Goal: Task Accomplishment & Management: Use online tool/utility

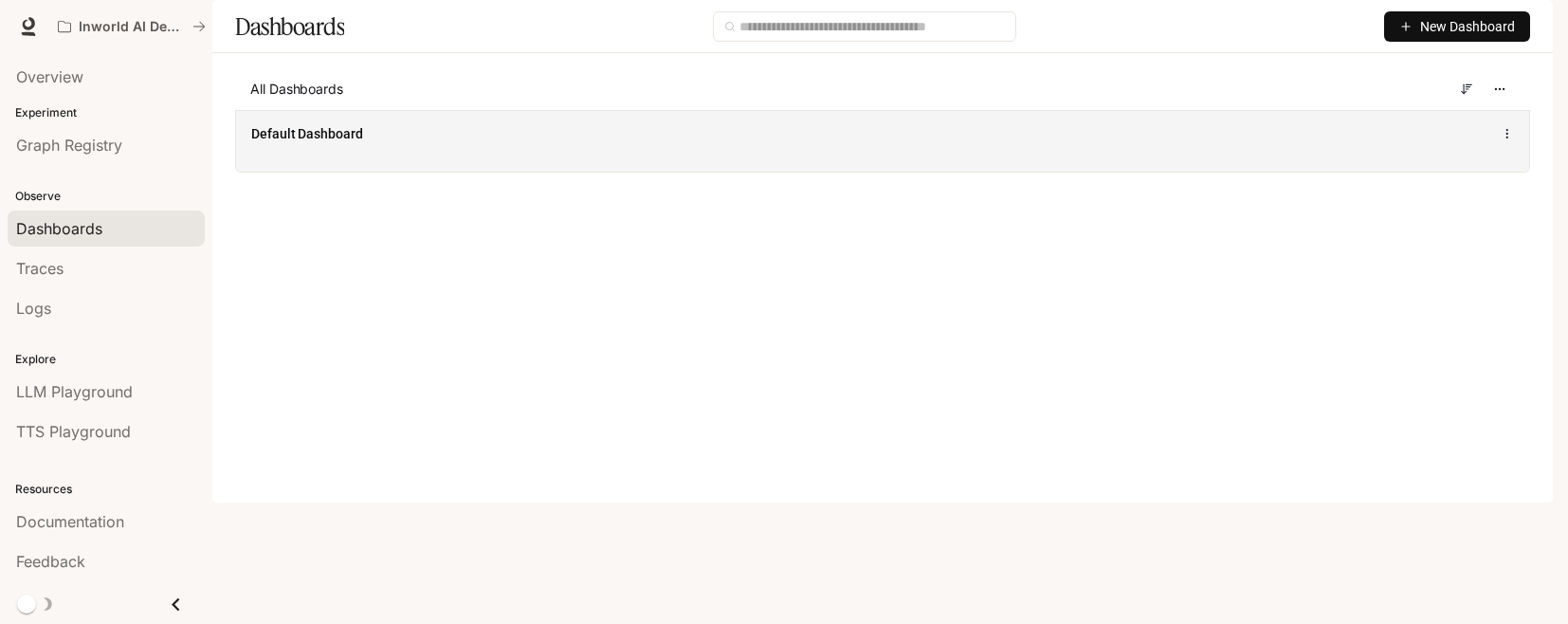
click at [486, 171] on div "Default Dashboard" at bounding box center [883, 141] width 1293 height 61
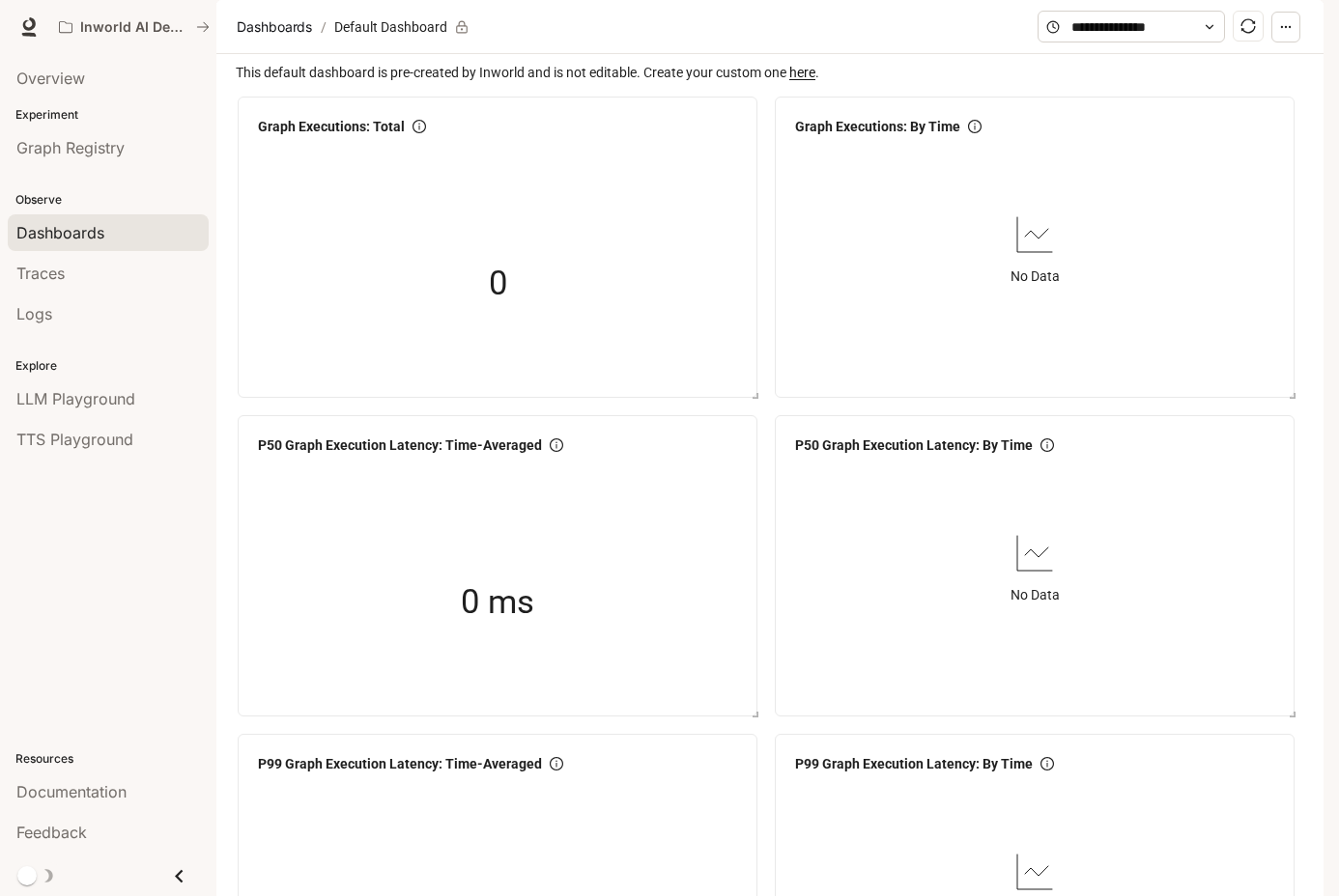
click at [813, 80] on link "here" at bounding box center [802, 72] width 26 height 16
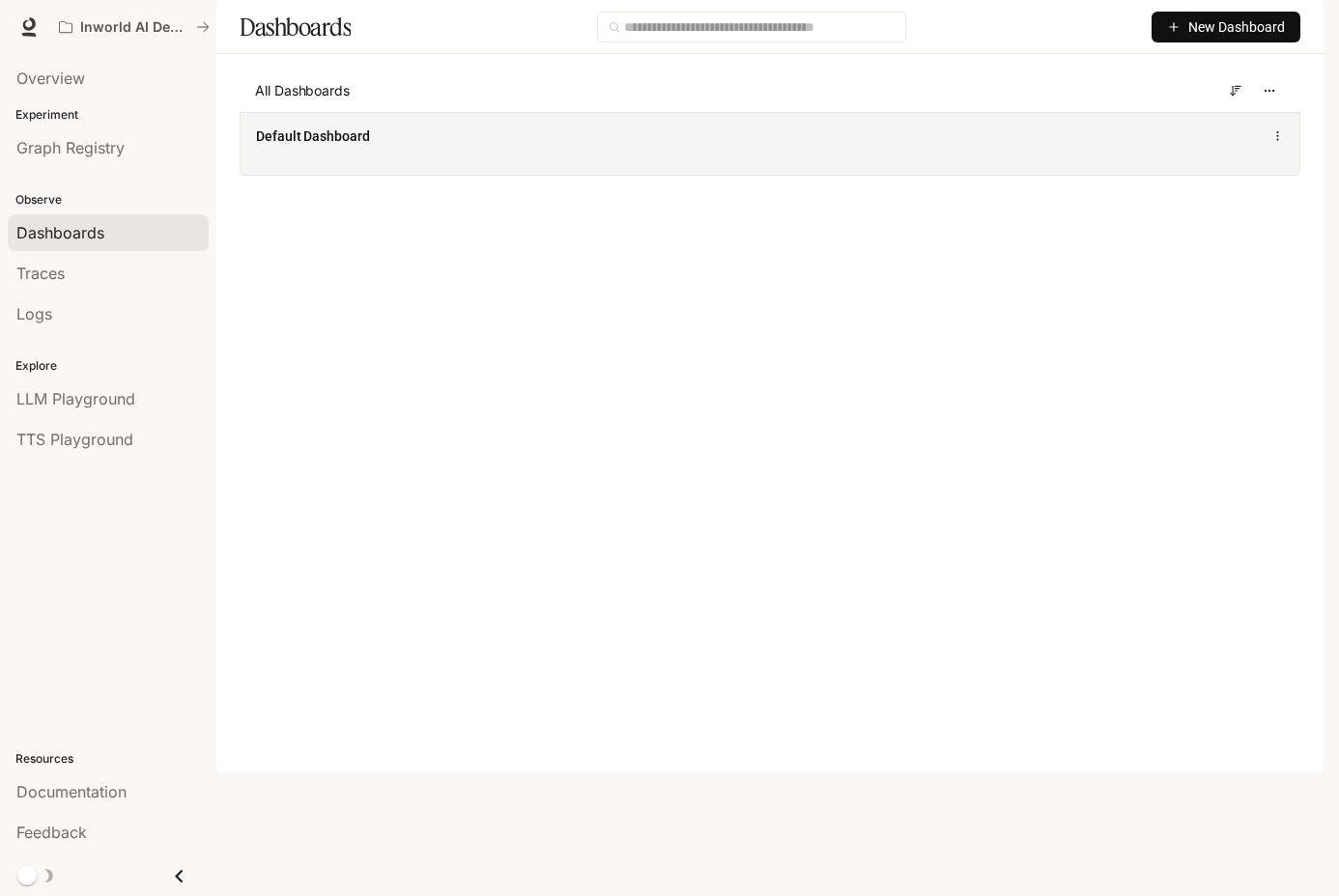
click at [785, 146] on div "Default Dashboard" at bounding box center [551, 136] width 590 height 19
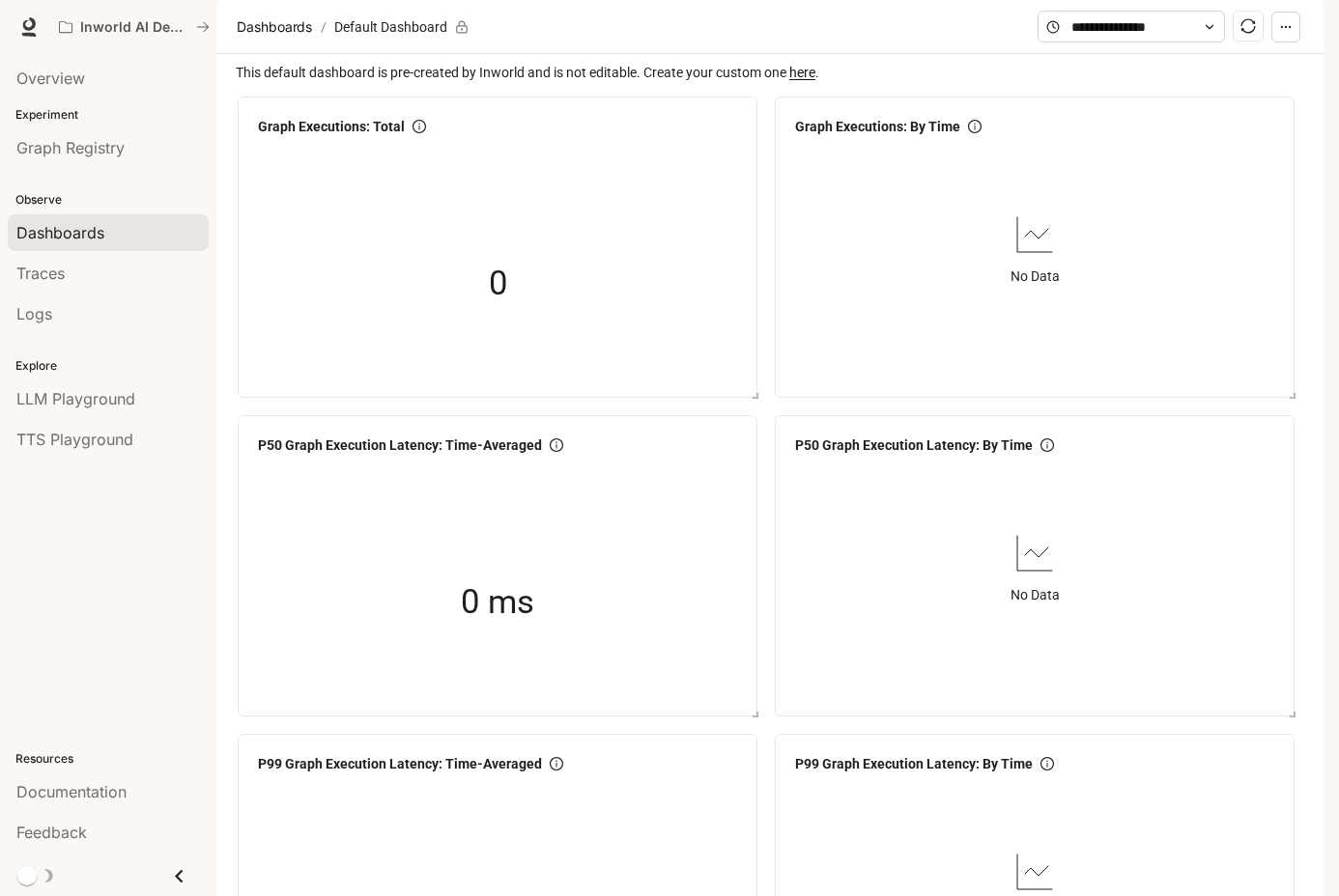
click at [815, 80] on link "here" at bounding box center [802, 72] width 26 height 16
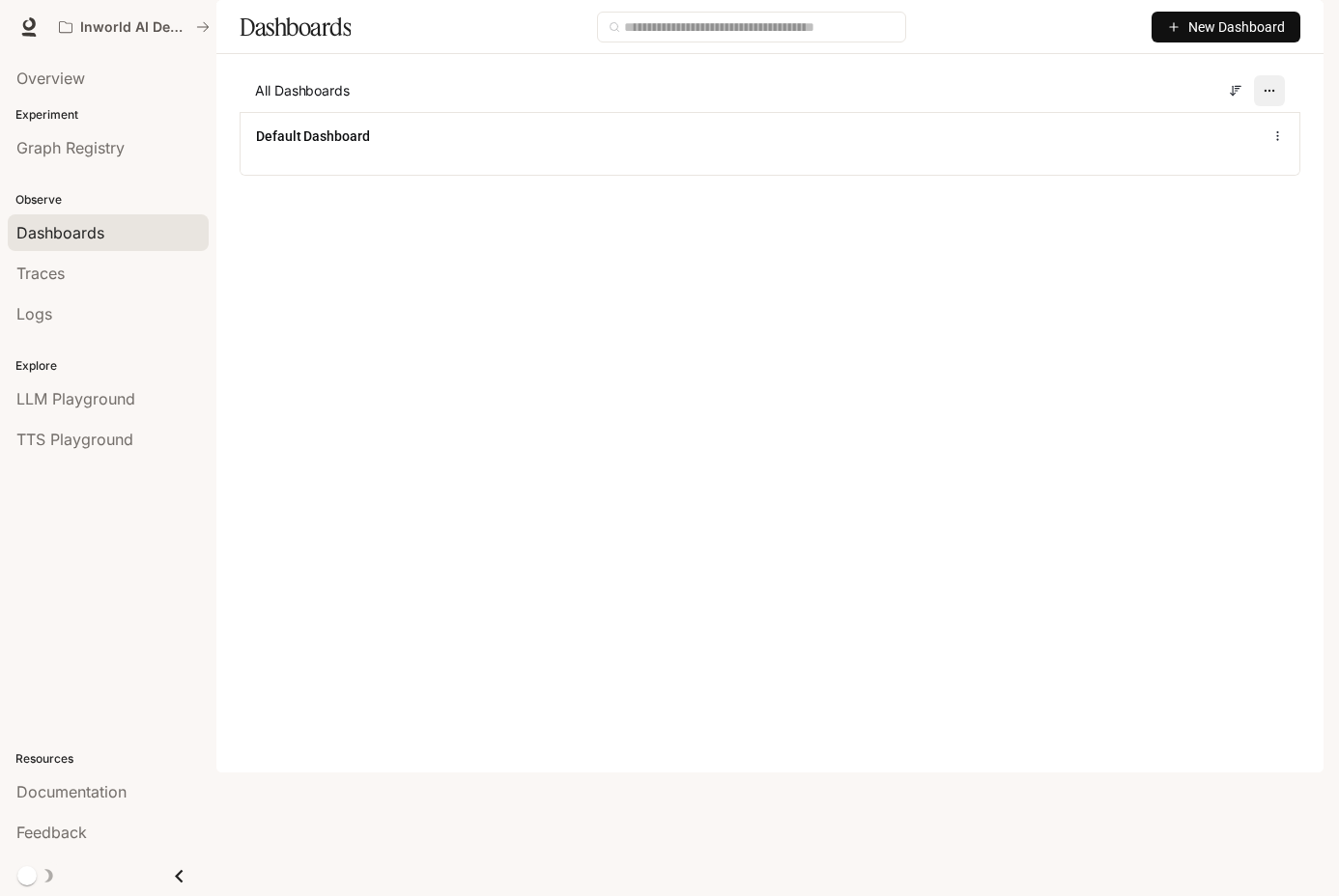
click at [1265, 91] on circle "button" at bounding box center [1265, 90] width 1 height 1
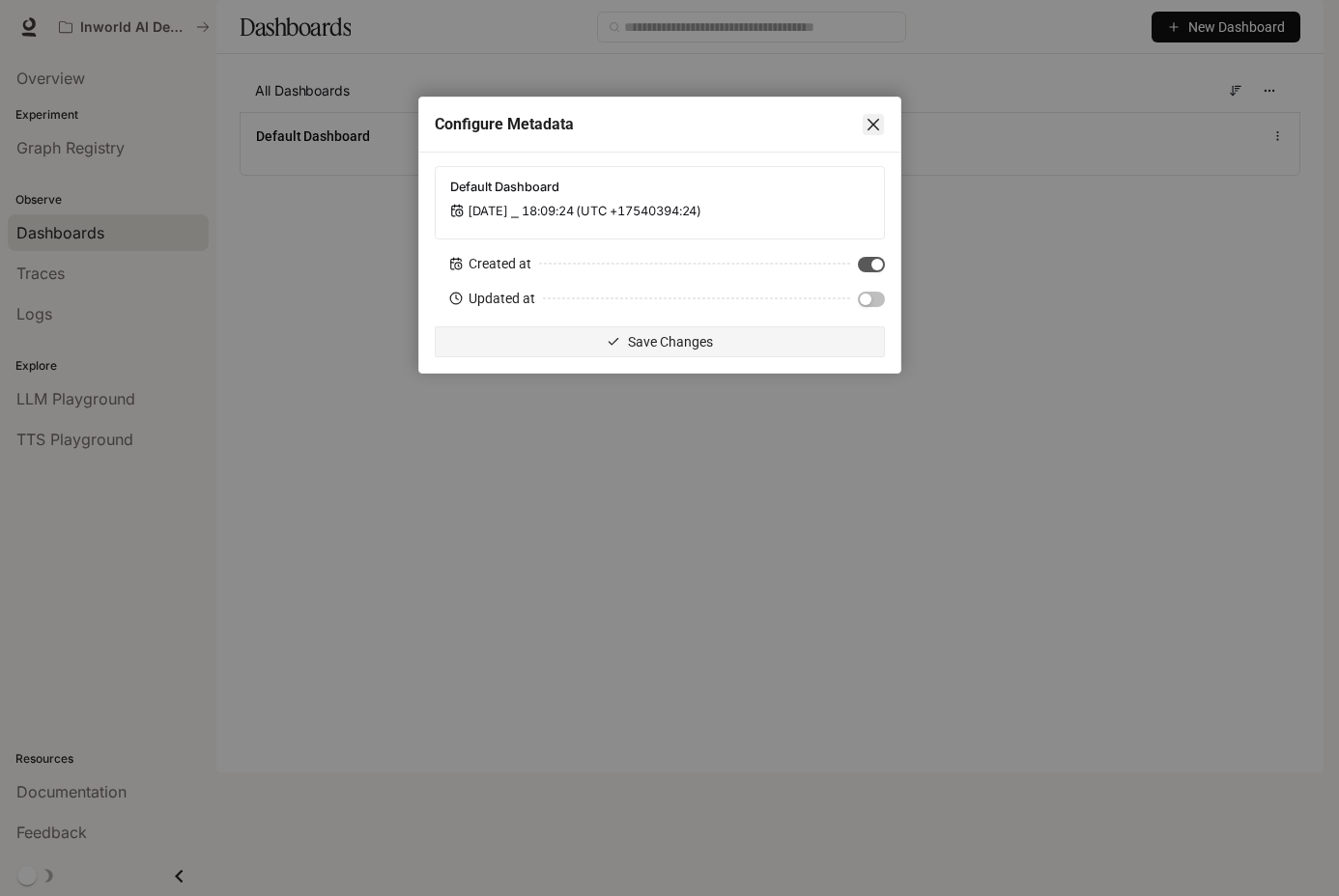
click at [880, 127] on icon "close" at bounding box center [874, 125] width 16 height 16
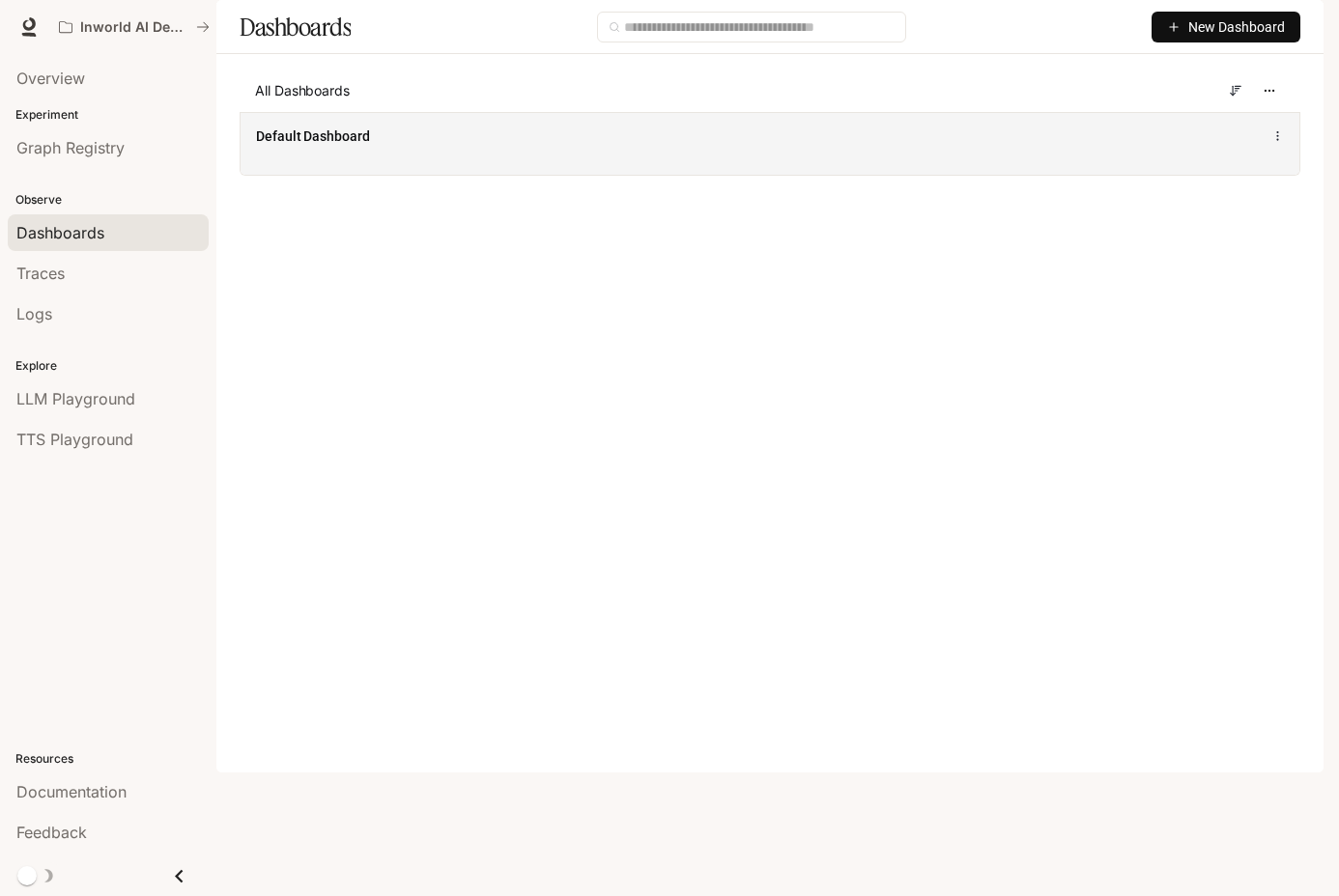
click at [1282, 143] on icon at bounding box center [1278, 136] width 13 height 14
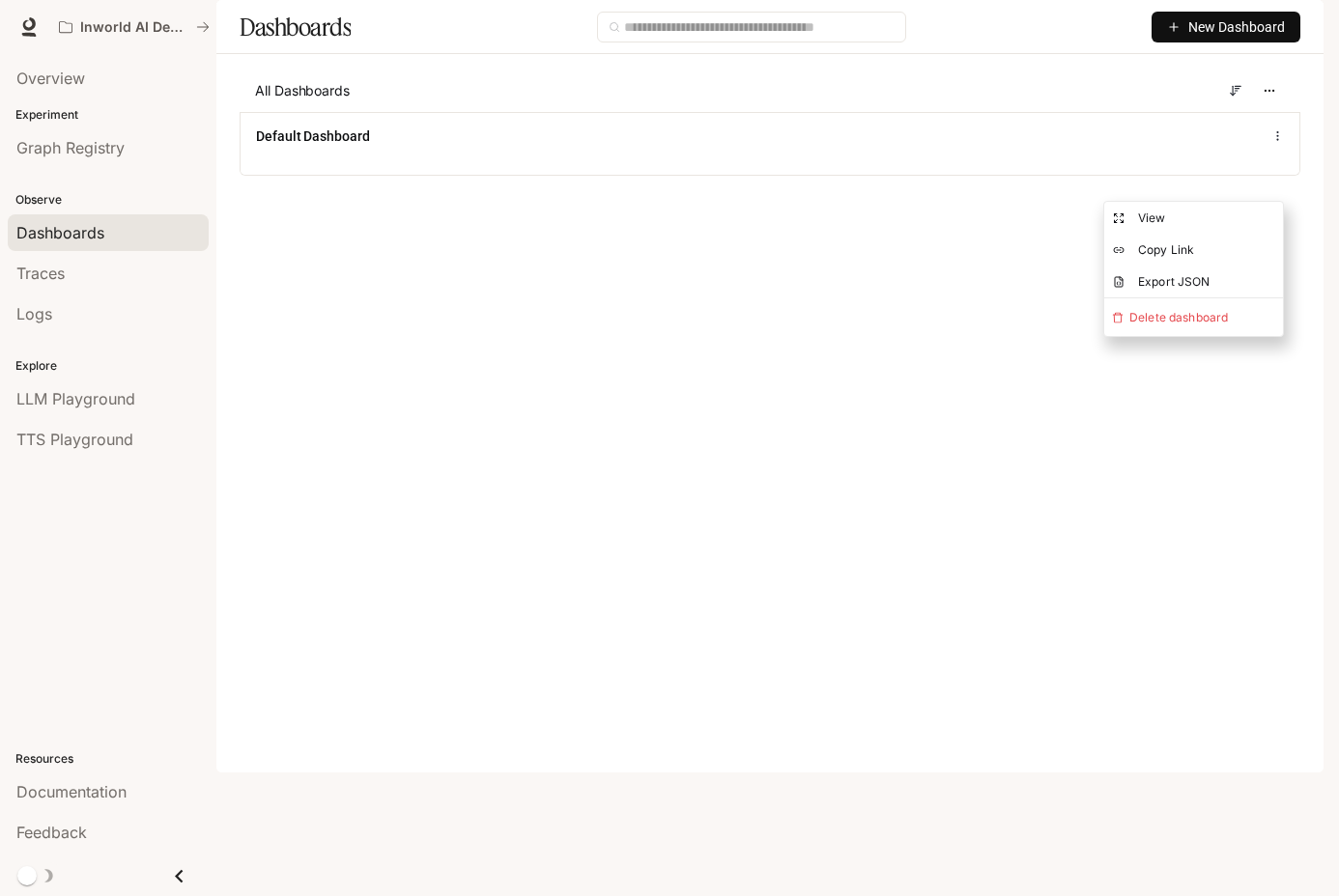
click at [771, 205] on main "Dashboards New Dashboard All Dashboards Default Dashboard" at bounding box center [769, 102] width 1107 height 205
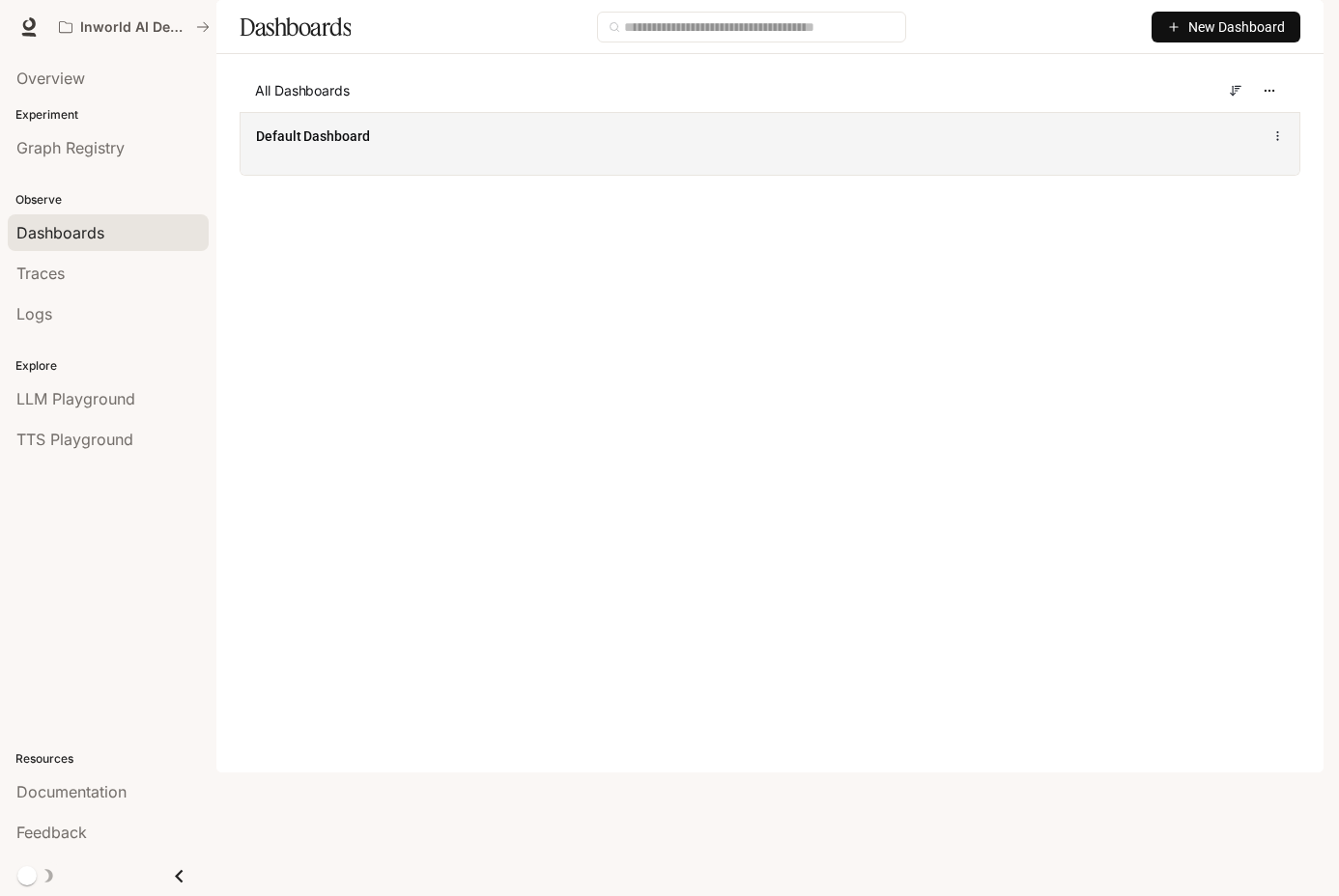
click at [443, 173] on div "Default Dashboard" at bounding box center [770, 143] width 1059 height 62
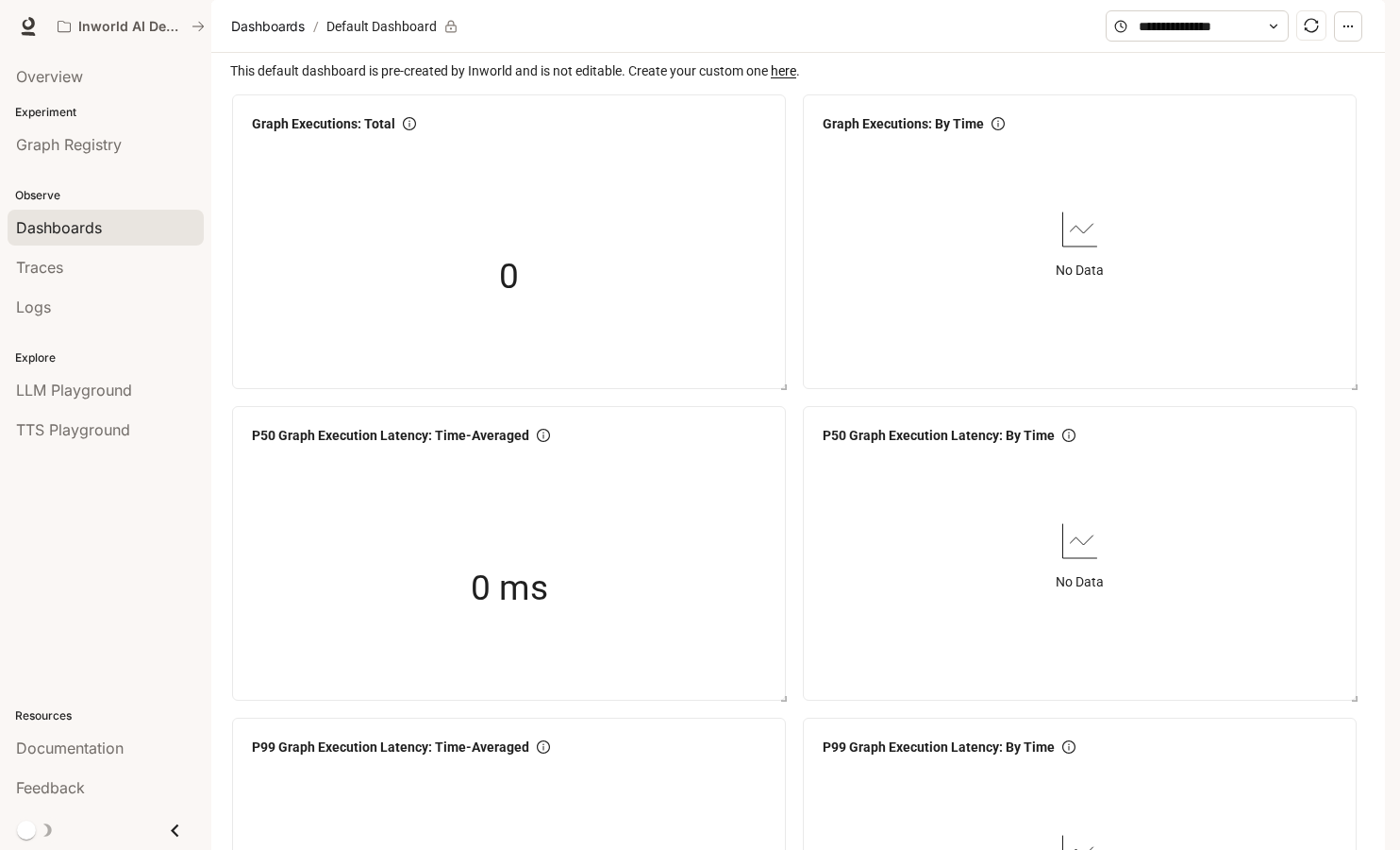
click at [782, 78] on link "here" at bounding box center [783, 71] width 26 height 15
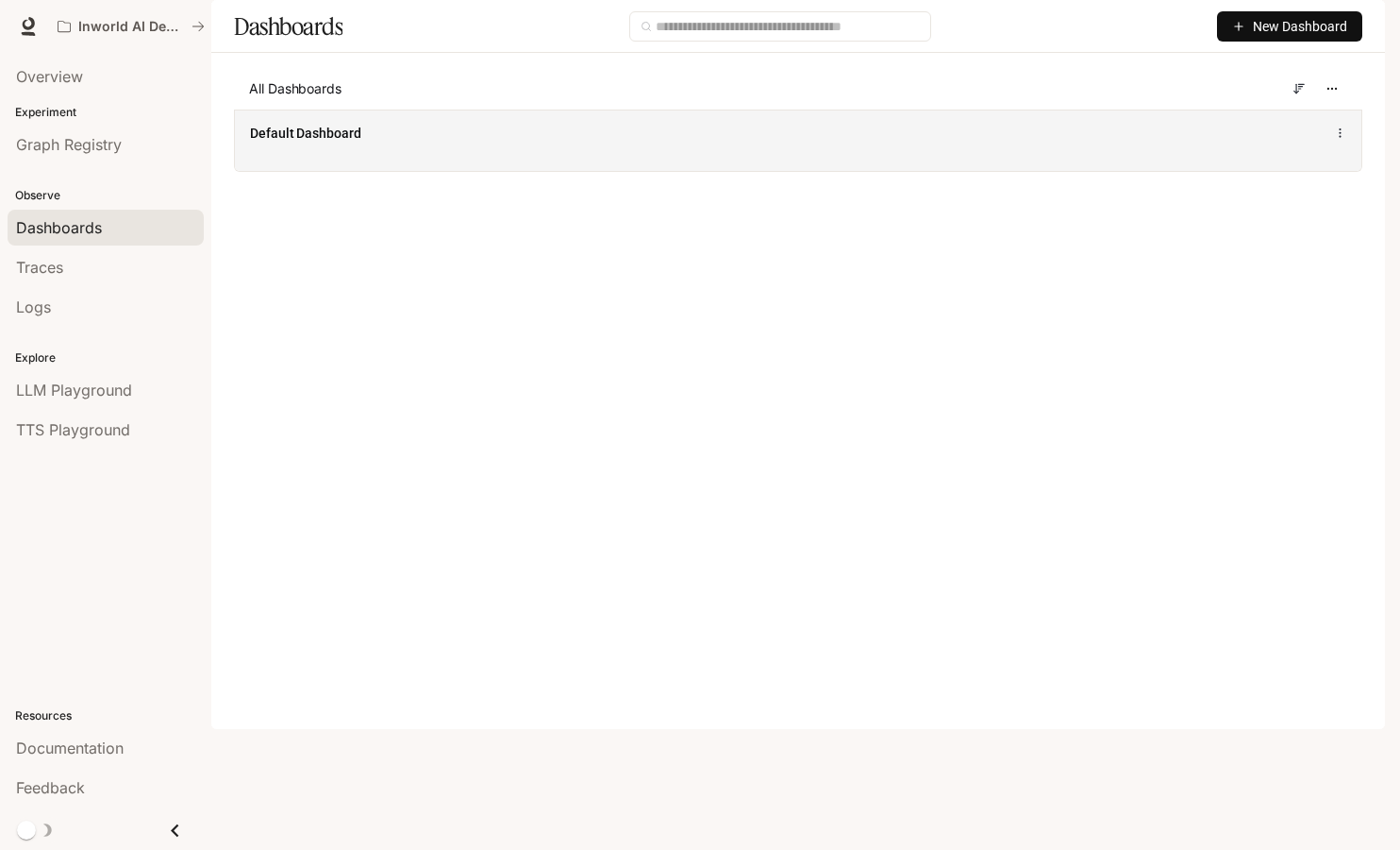
click at [1334, 140] on icon at bounding box center [1340, 133] width 12 height 13
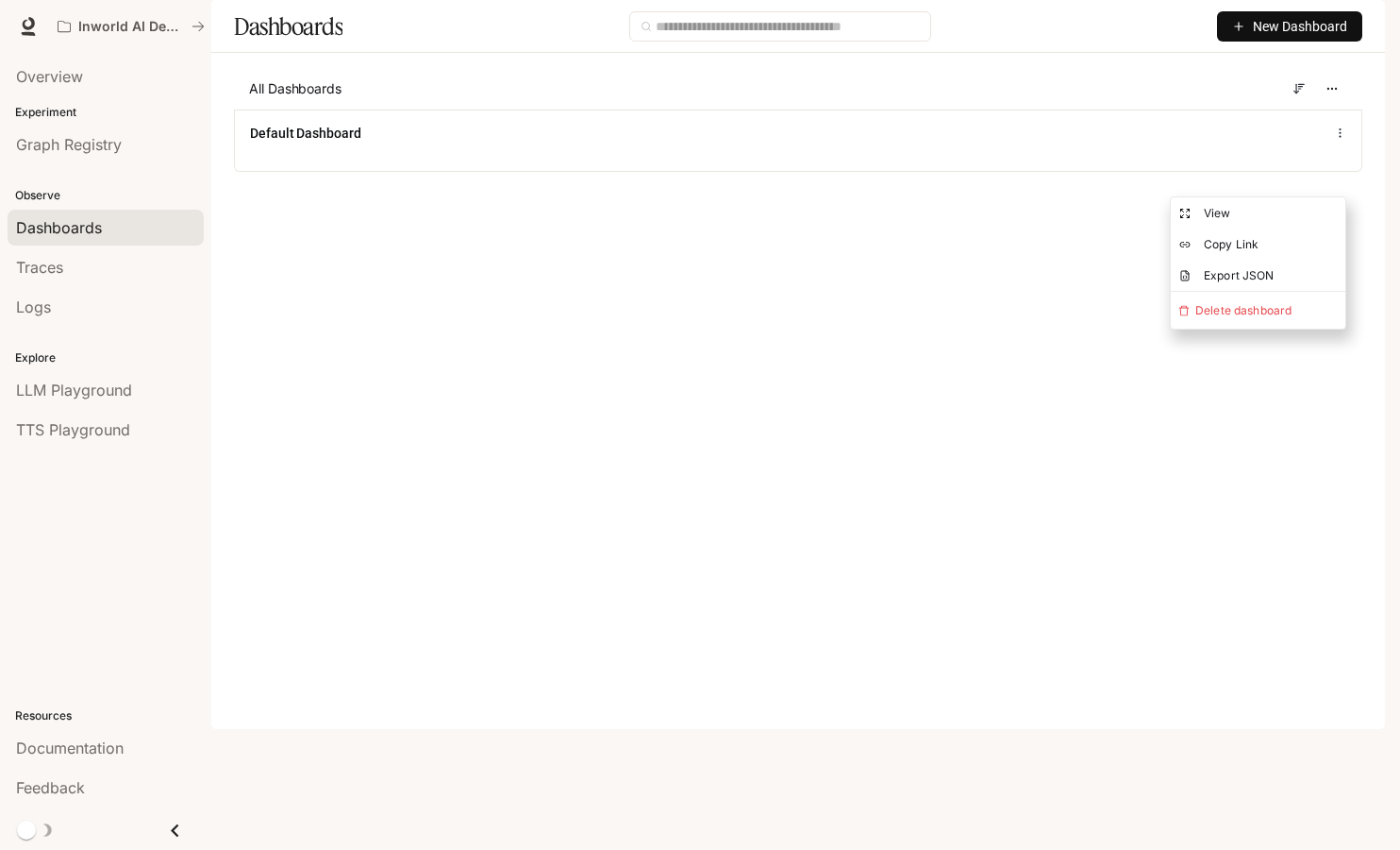
click at [863, 200] on main "Dashboards New Dashboard All Dashboards Default Dashboard" at bounding box center [798, 100] width 1173 height 200
click at [1336, 95] on icon "button" at bounding box center [1332, 89] width 13 height 13
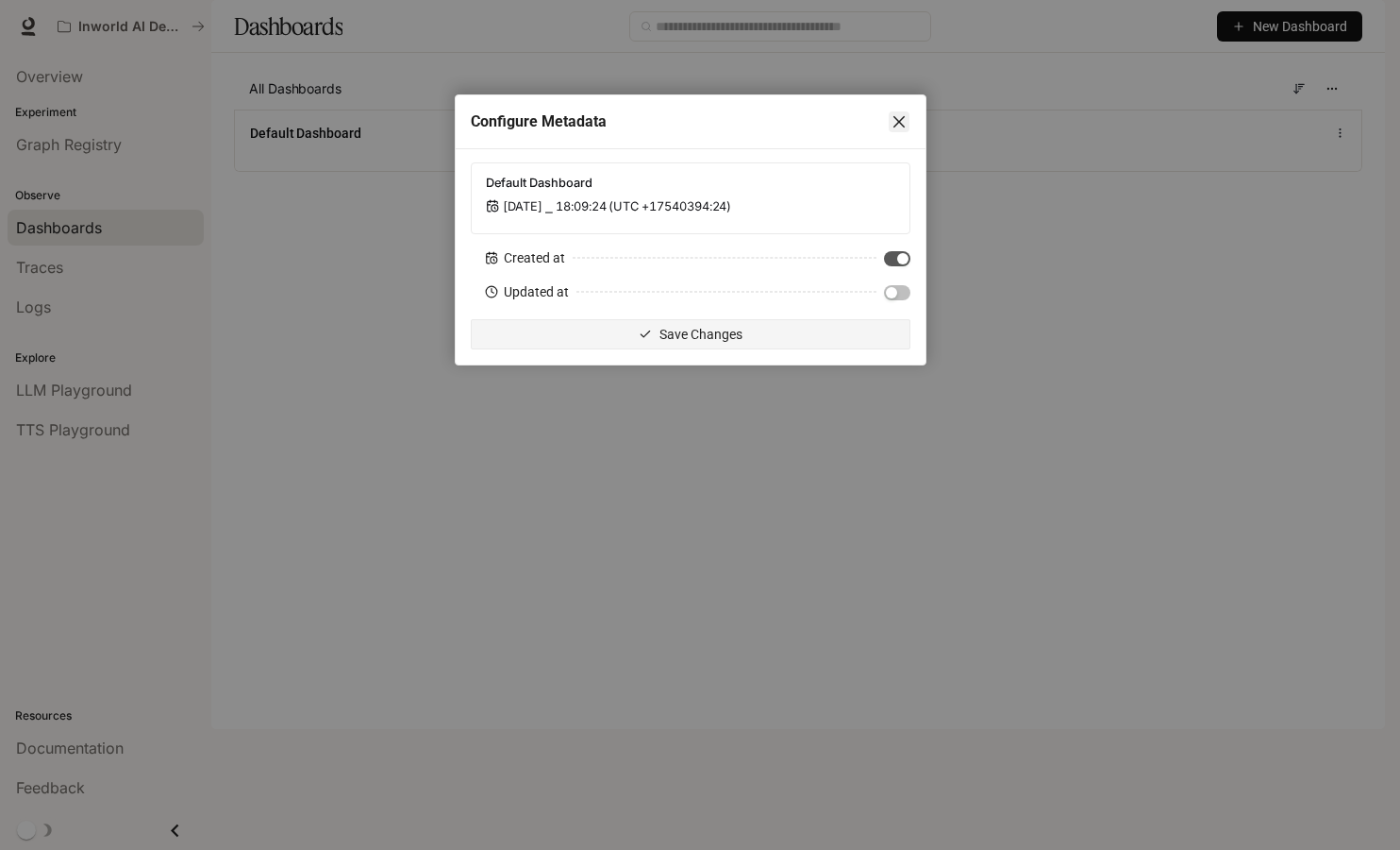
click at [903, 114] on icon "close" at bounding box center [899, 122] width 15 height 15
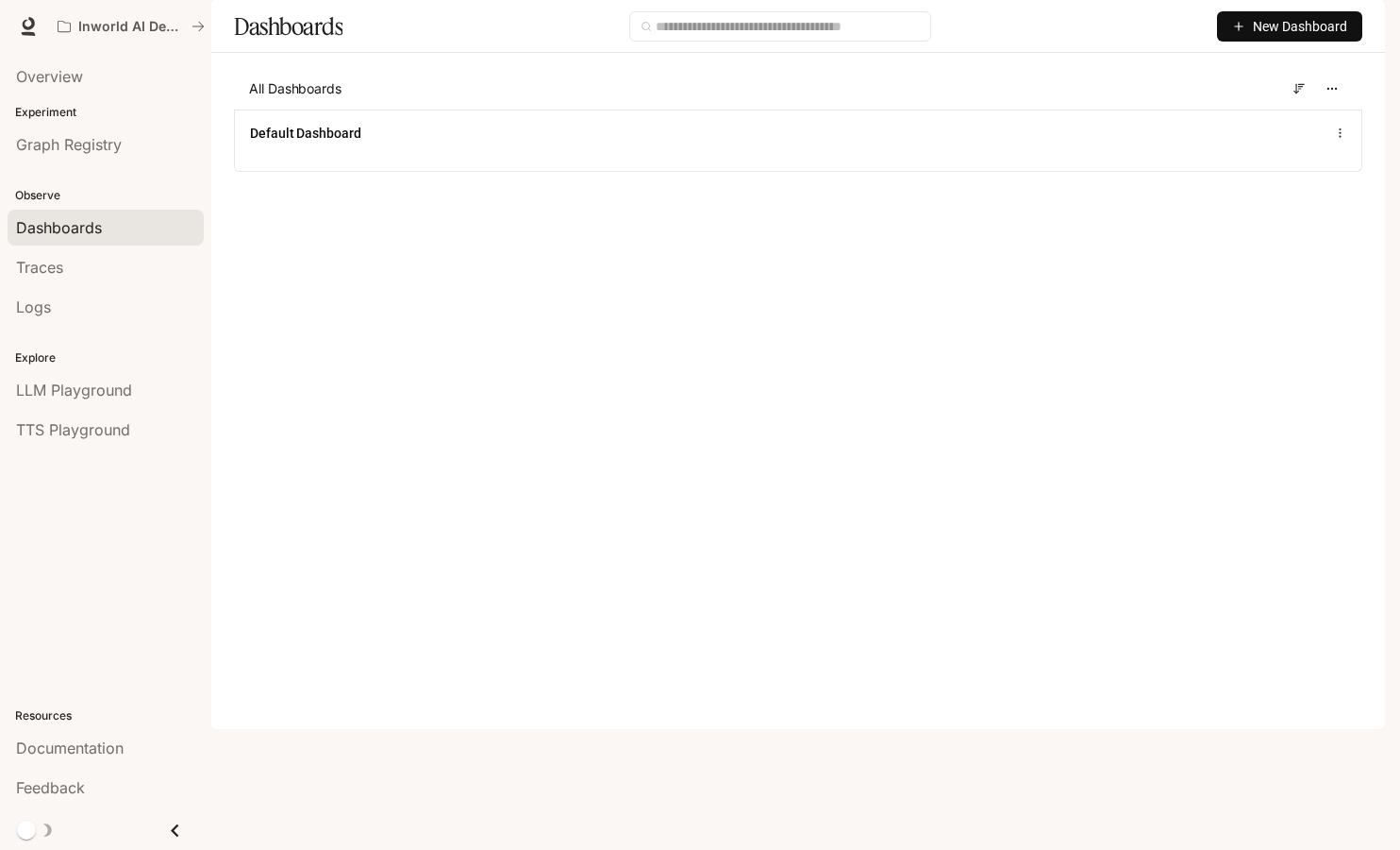
click at [1270, 37] on span "New Dashboard" at bounding box center [1300, 27] width 94 height 21
click at [1275, 123] on div "Create dashboard" at bounding box center [1268, 120] width 156 height 21
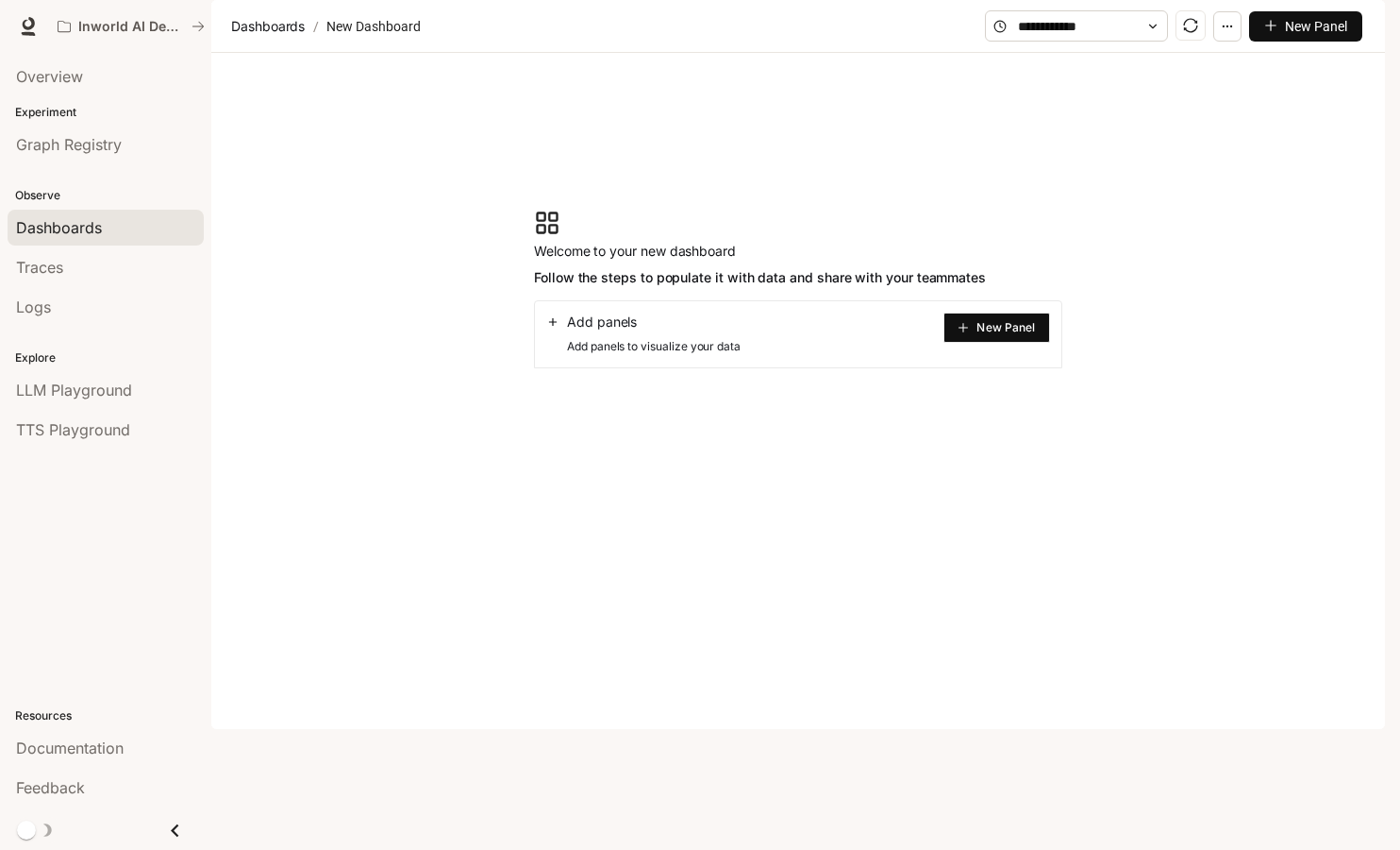
click at [989, 333] on span "New Panel" at bounding box center [1005, 328] width 58 height 10
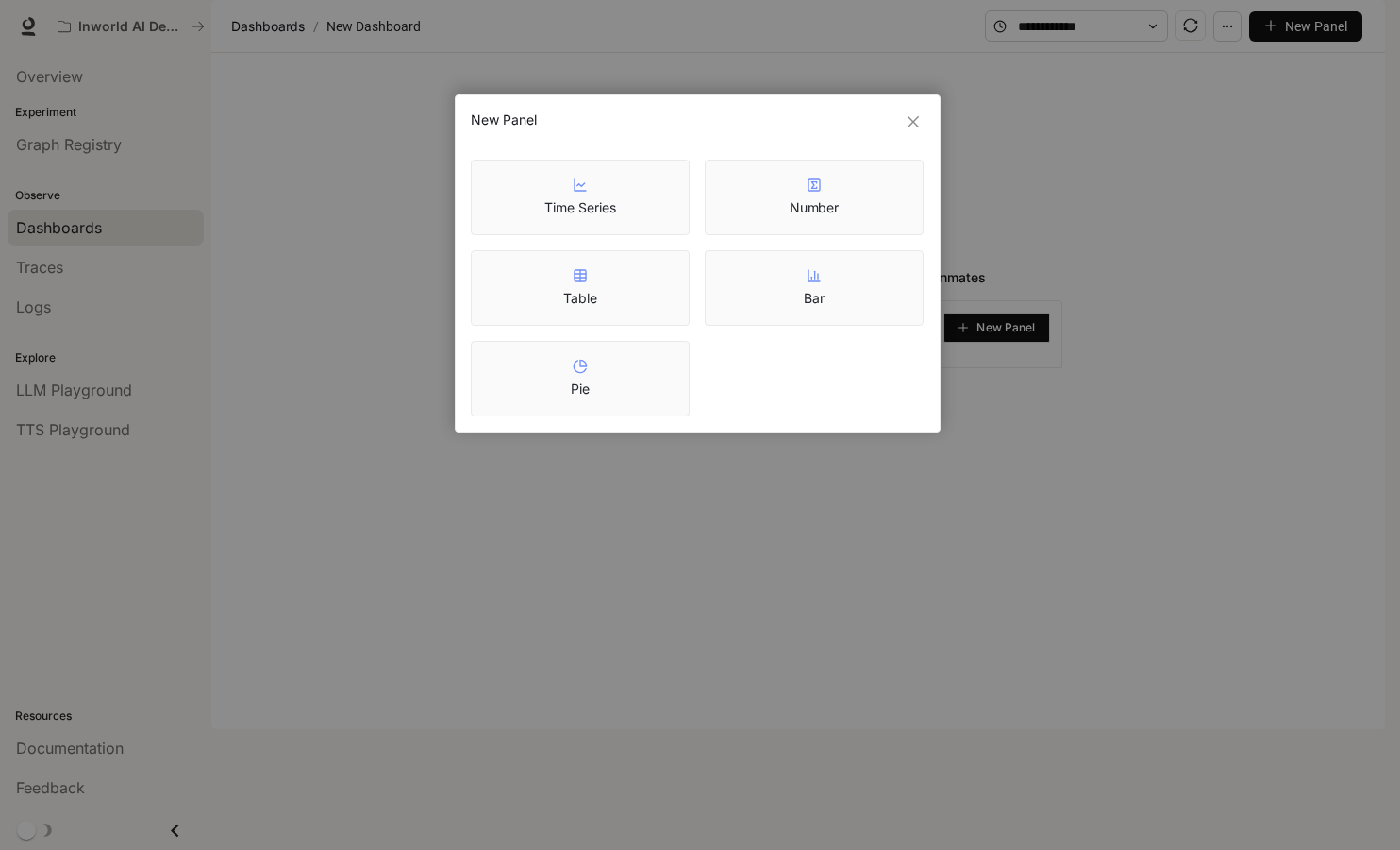
click at [594, 178] on div "Time Series" at bounding box center [580, 197] width 70 height 40
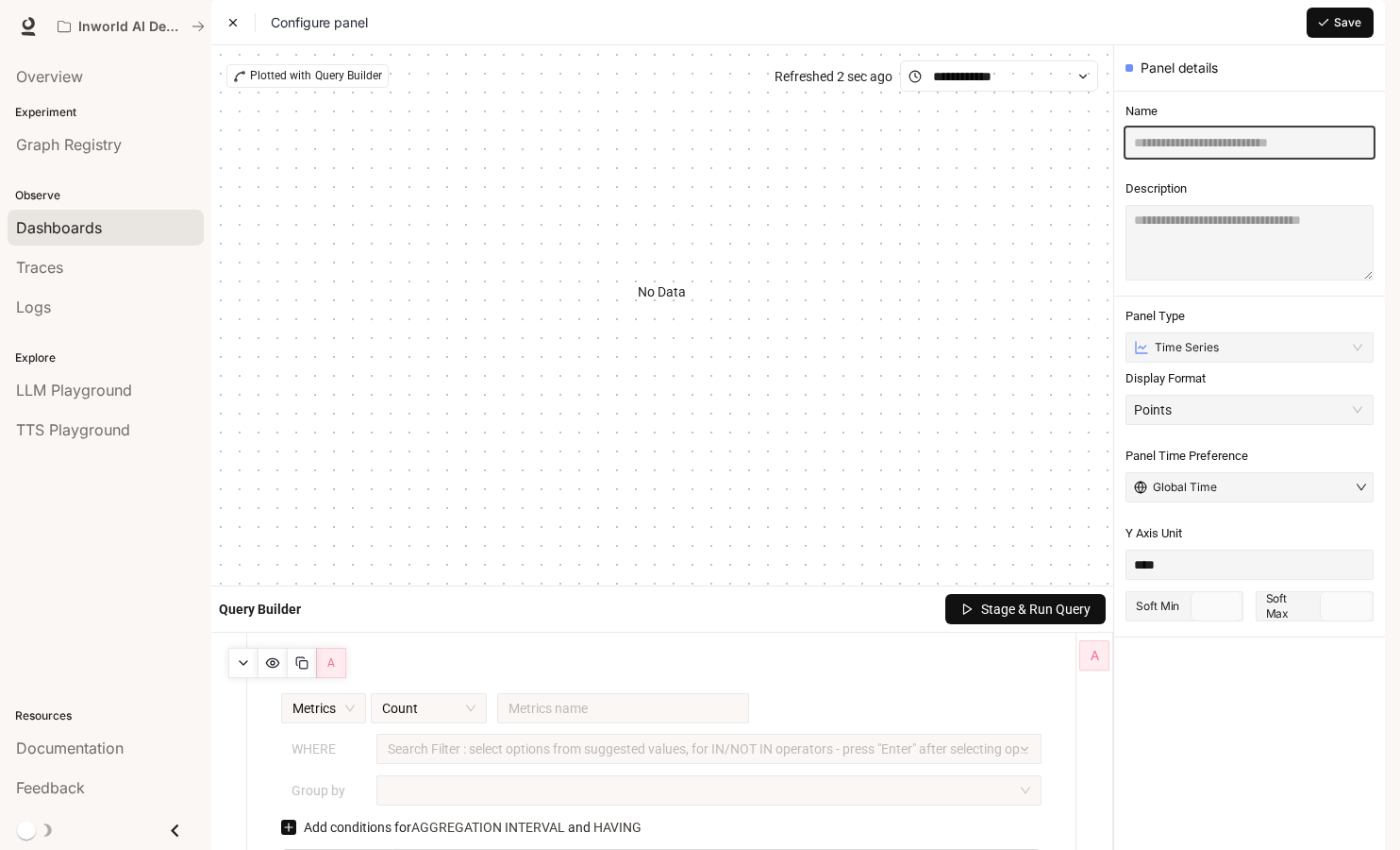
click at [1201, 157] on input "text" at bounding box center [1250, 143] width 249 height 30
type input "**********"
click at [1353, 31] on span "Save" at bounding box center [1348, 23] width 28 height 17
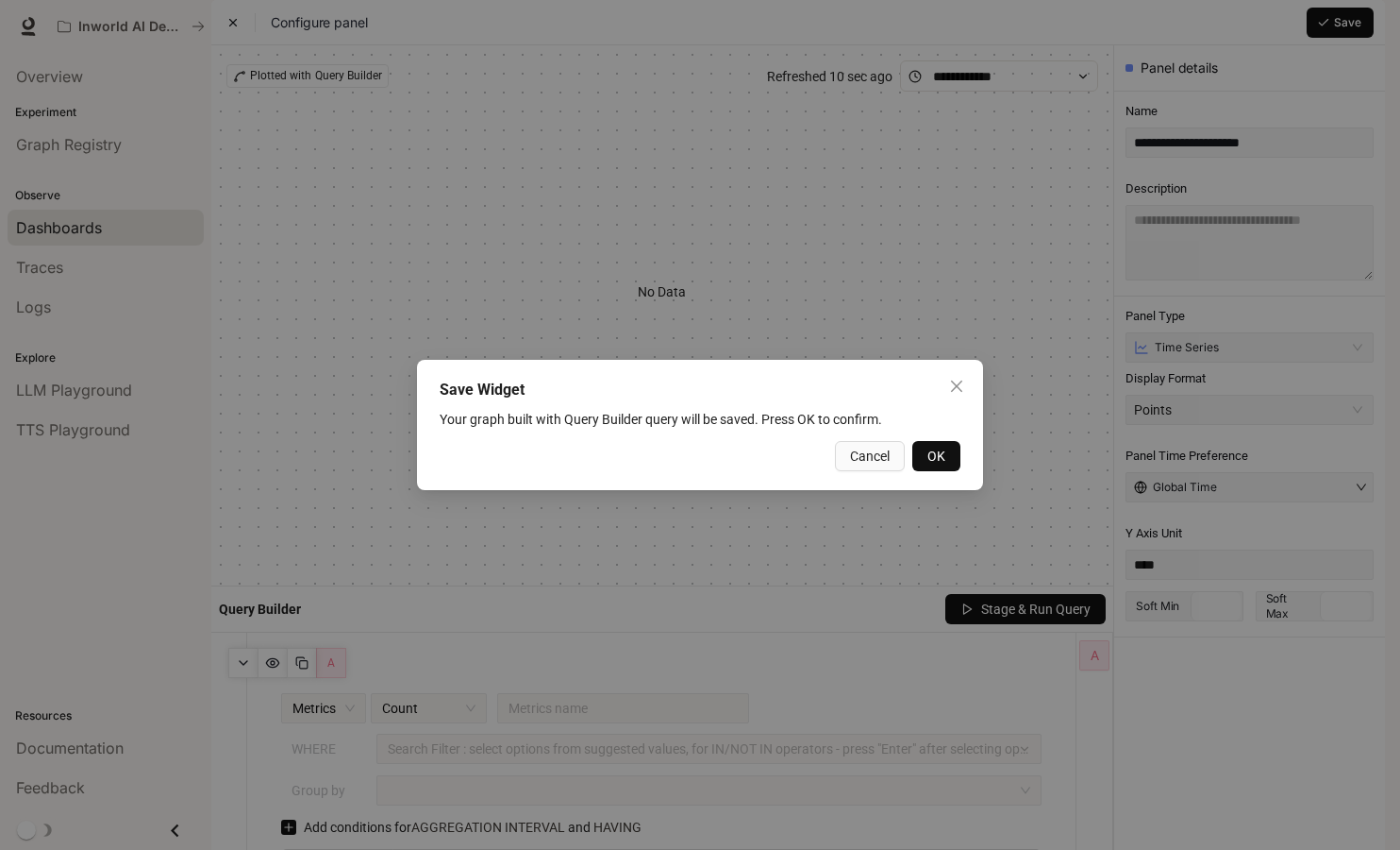
click at [939, 455] on span "OK" at bounding box center [936, 456] width 18 height 21
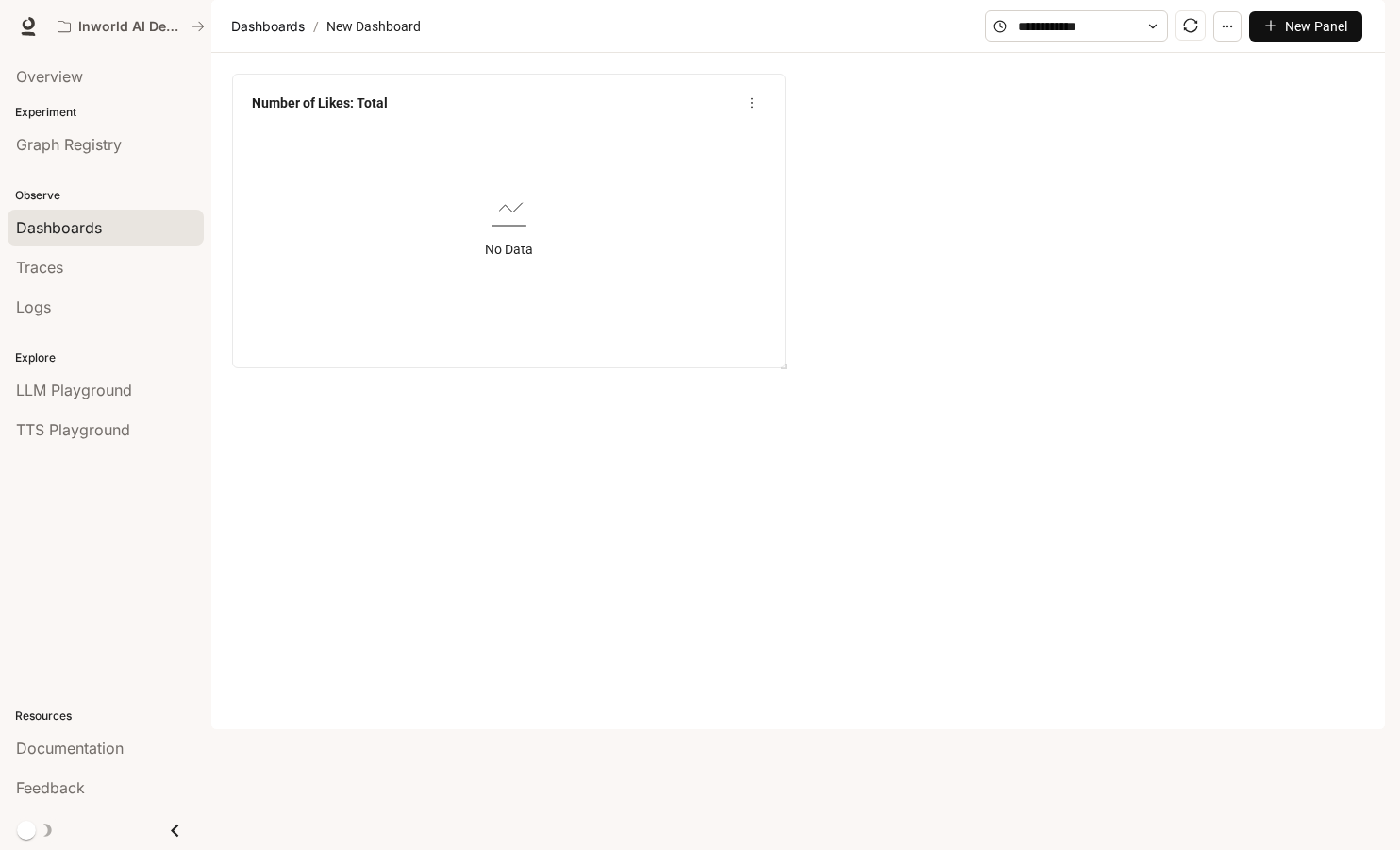
click at [752, 110] on icon "more" at bounding box center [752, 103] width 13 height 13
click at [684, 224] on span "Edit" at bounding box center [701, 226] width 98 height 21
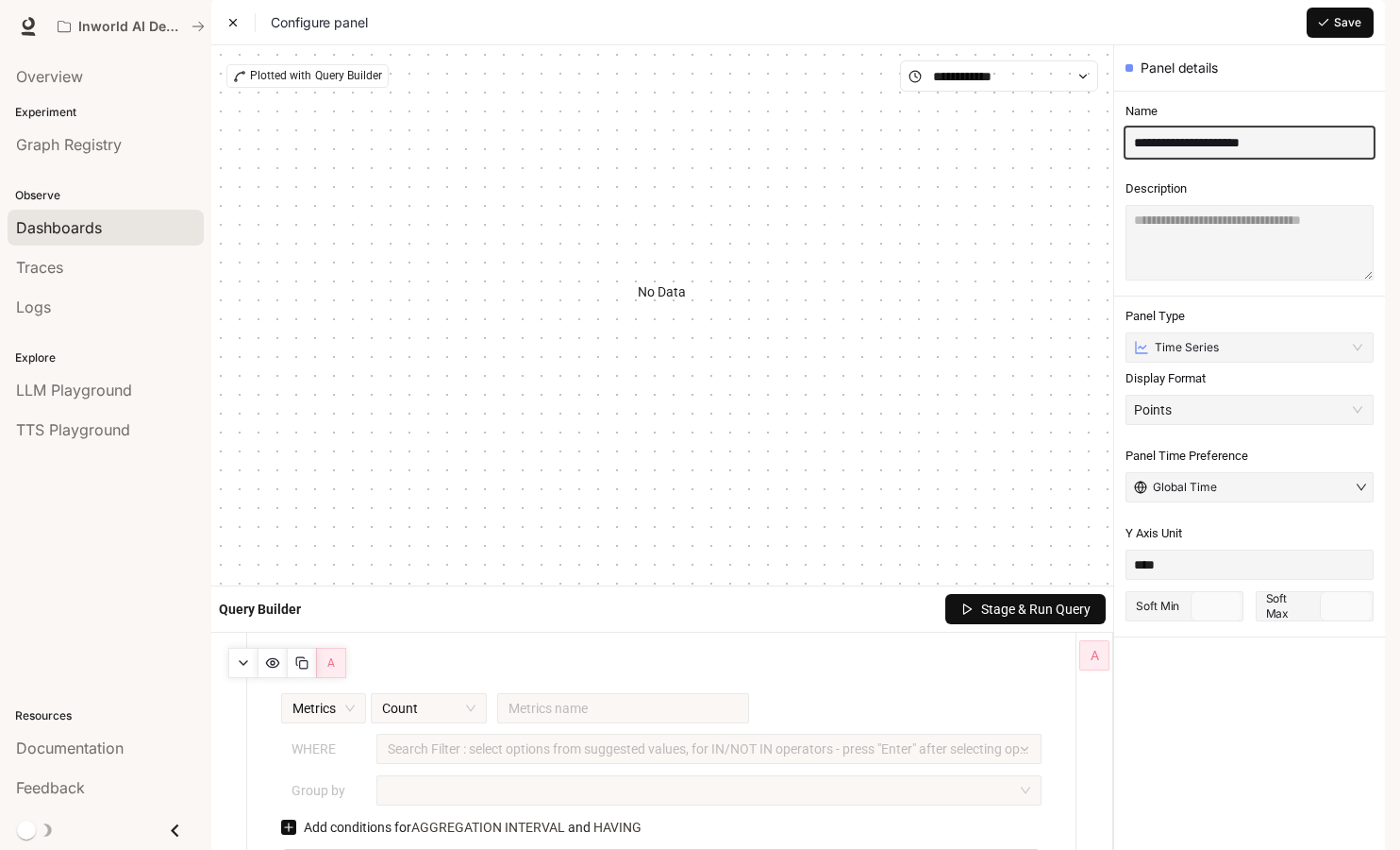
click at [1250, 157] on input "**********" at bounding box center [1250, 143] width 249 height 30
type input "**********"
click at [1339, 31] on span "Save" at bounding box center [1348, 23] width 28 height 17
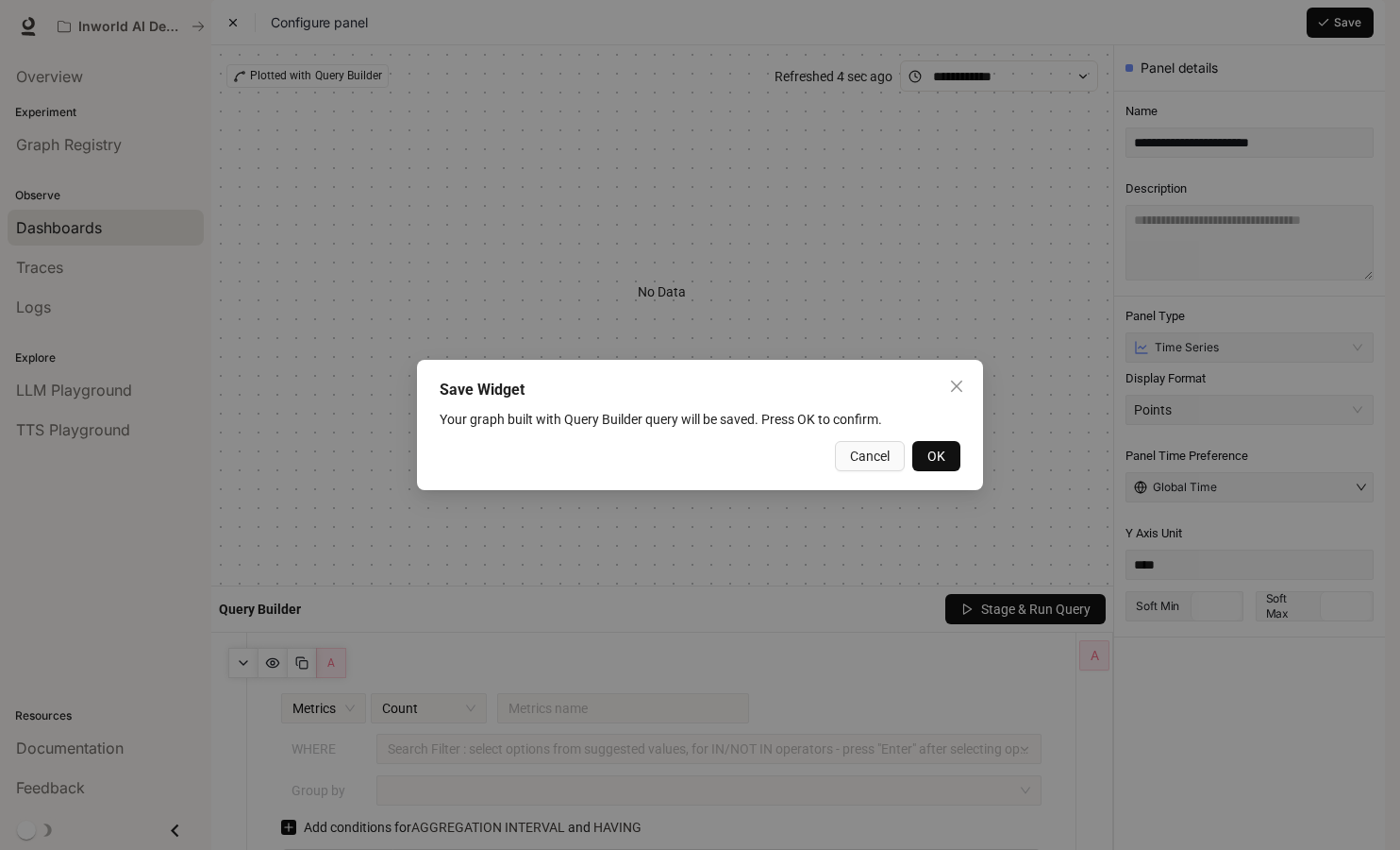
click at [931, 450] on span "OK" at bounding box center [936, 456] width 18 height 21
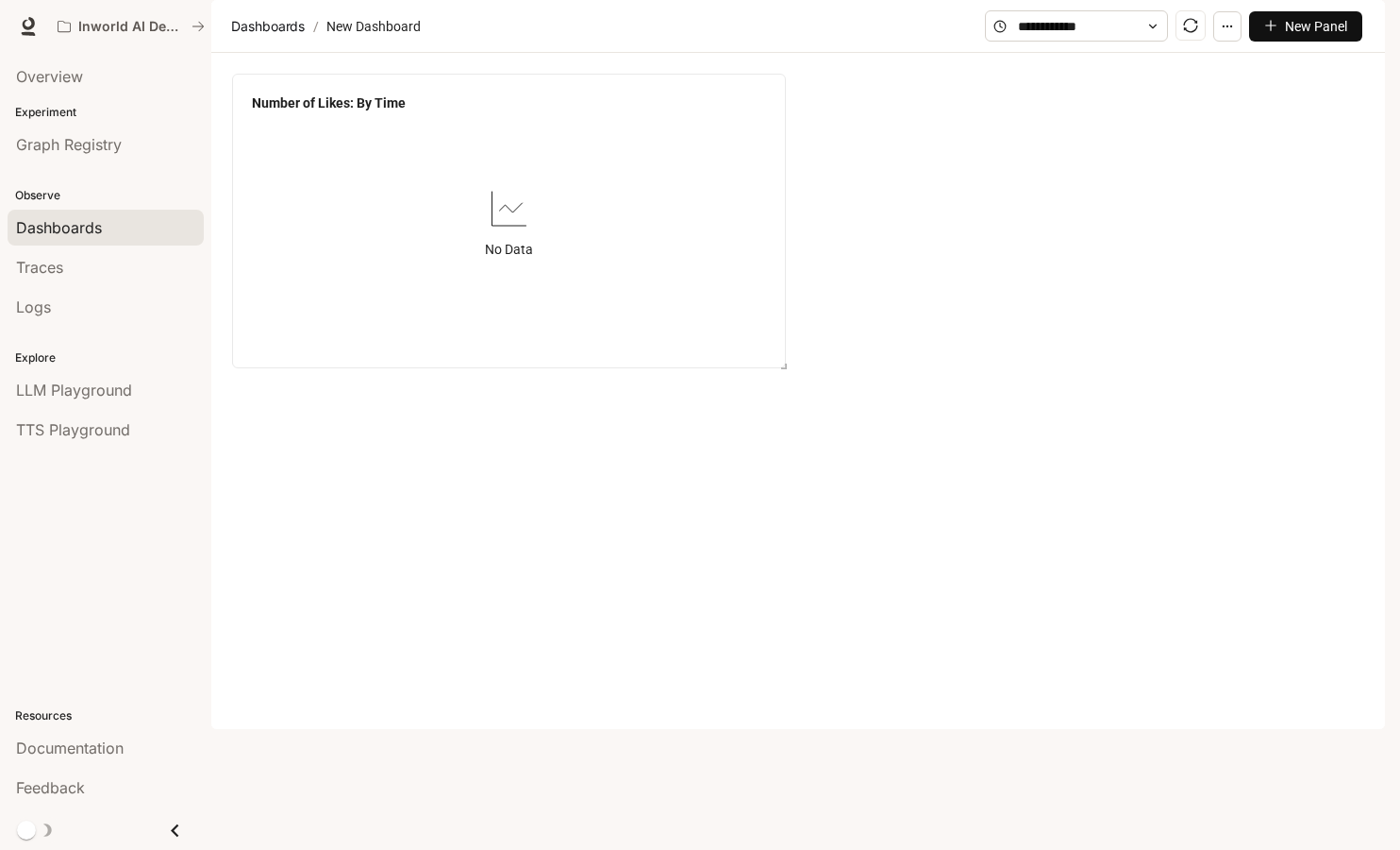
click at [1312, 37] on span "New Panel" at bounding box center [1315, 27] width 62 height 21
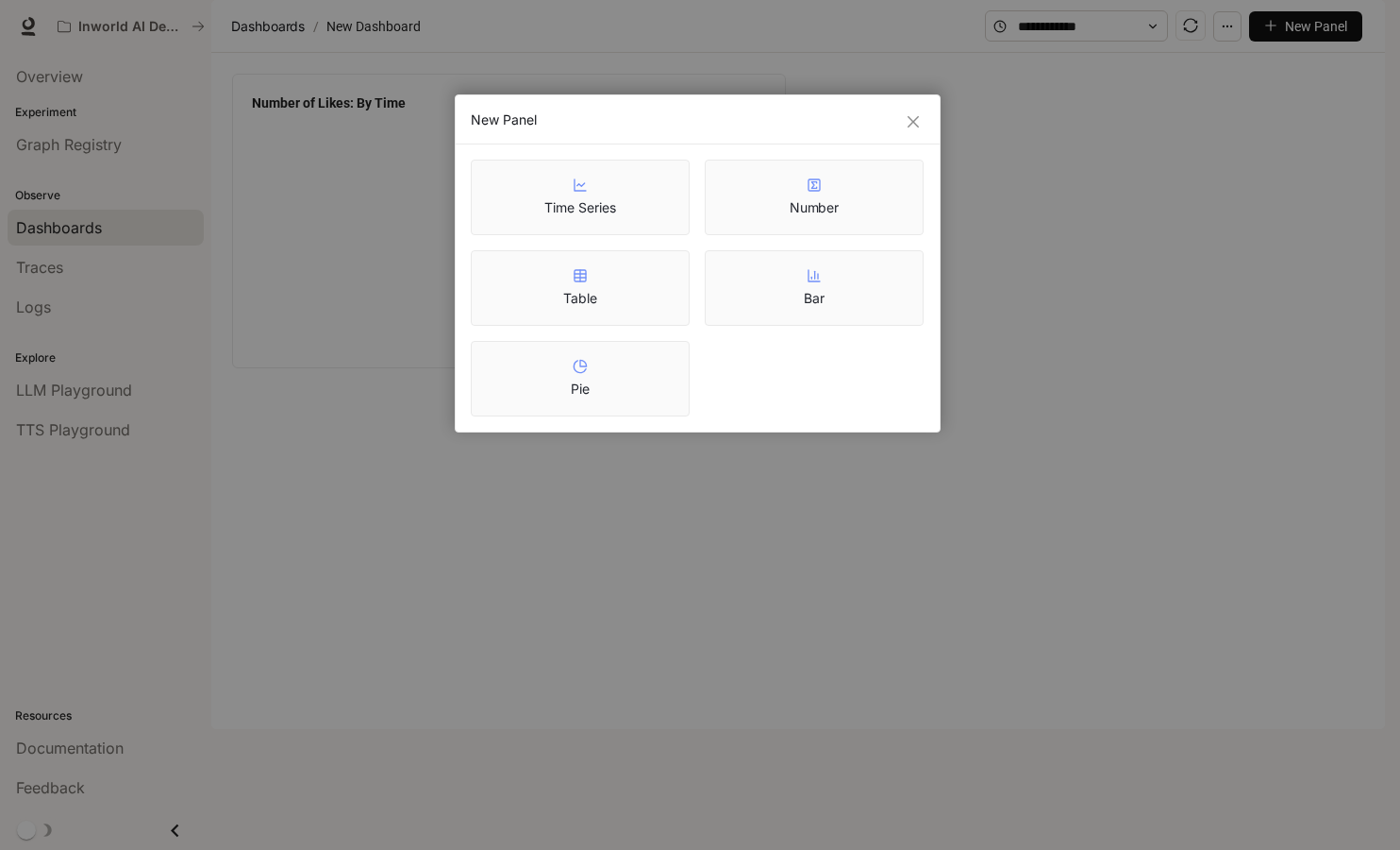
click at [767, 185] on div "Number" at bounding box center [814, 196] width 219 height 75
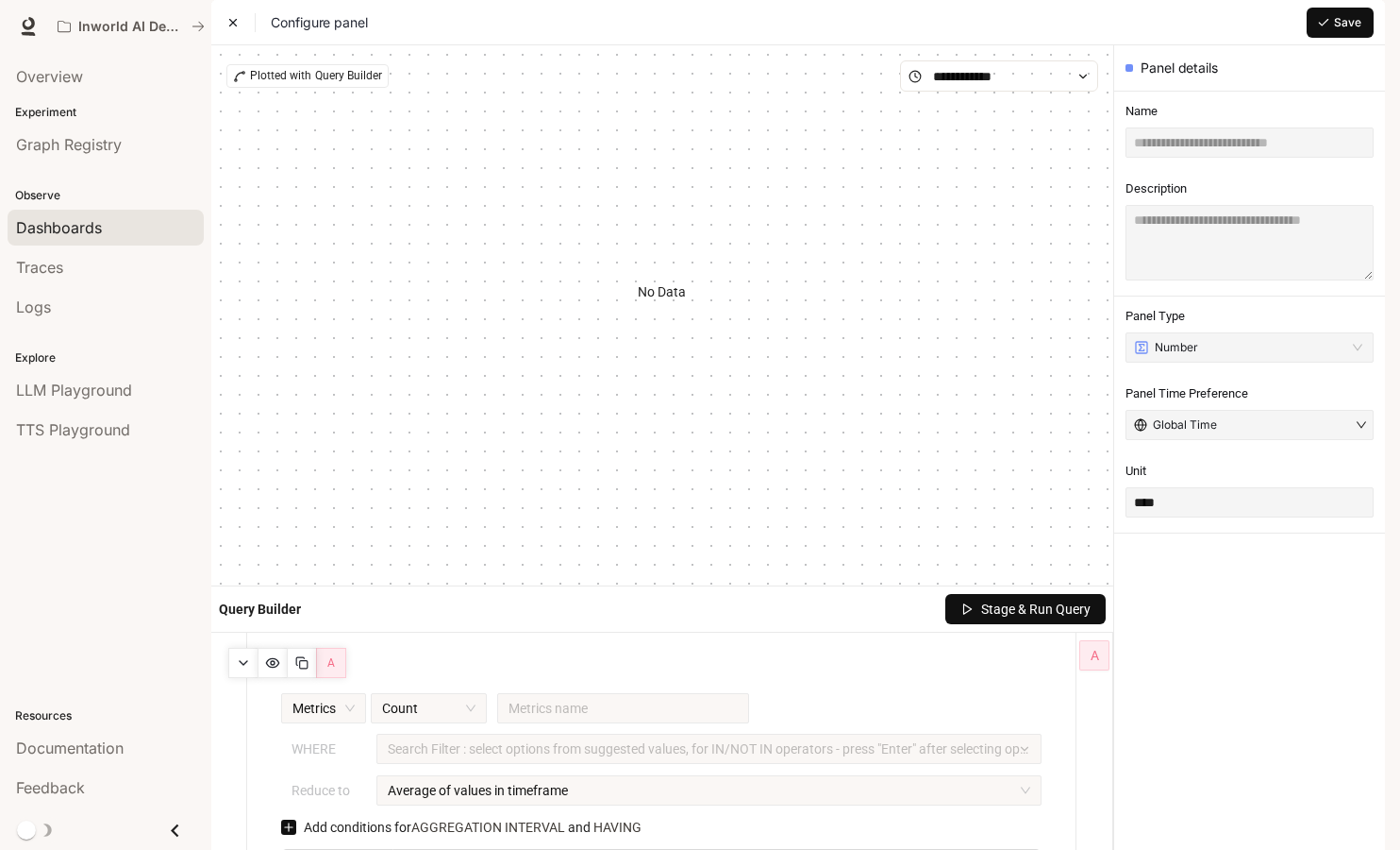
click at [1260, 211] on section "Name Description" at bounding box center [1250, 193] width 270 height 206
click at [1258, 157] on input "text" at bounding box center [1250, 143] width 249 height 30
type input "**********"
click at [1357, 31] on span "Save" at bounding box center [1348, 23] width 28 height 17
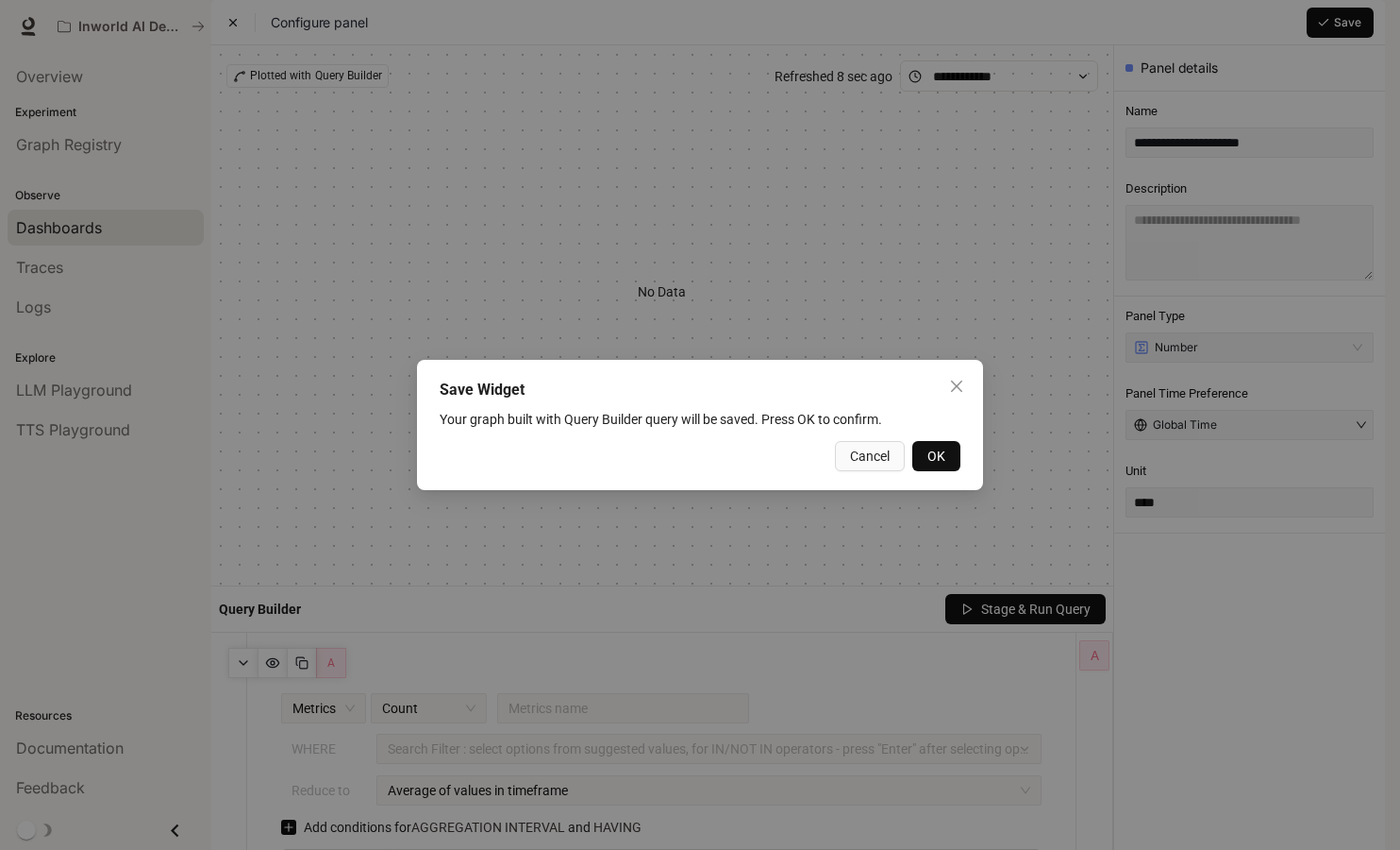
click at [938, 457] on span "OK" at bounding box center [936, 456] width 18 height 21
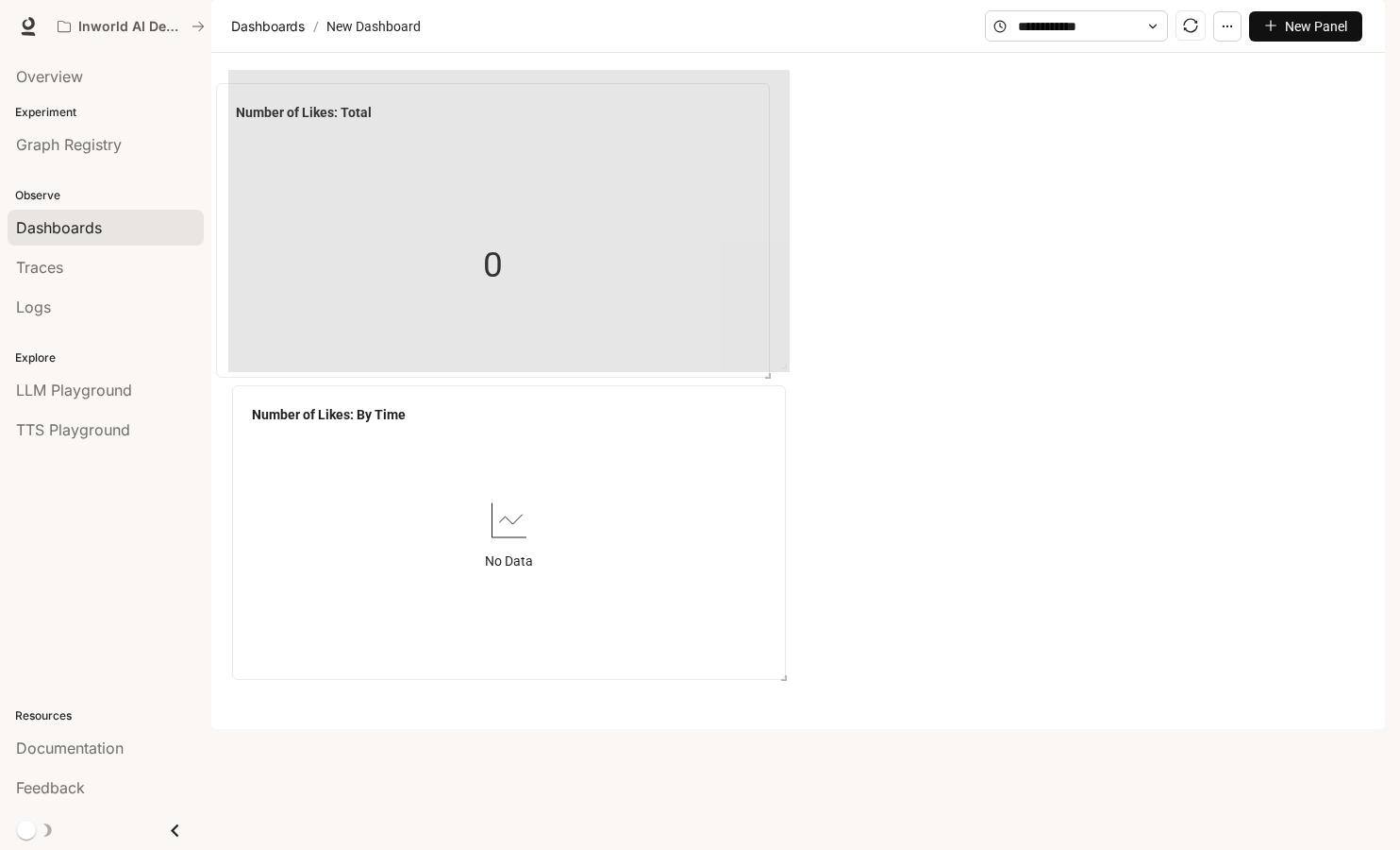
drag, startPoint x: 934, startPoint y: 157, endPoint x: 348, endPoint y: 167, distance: 586.1
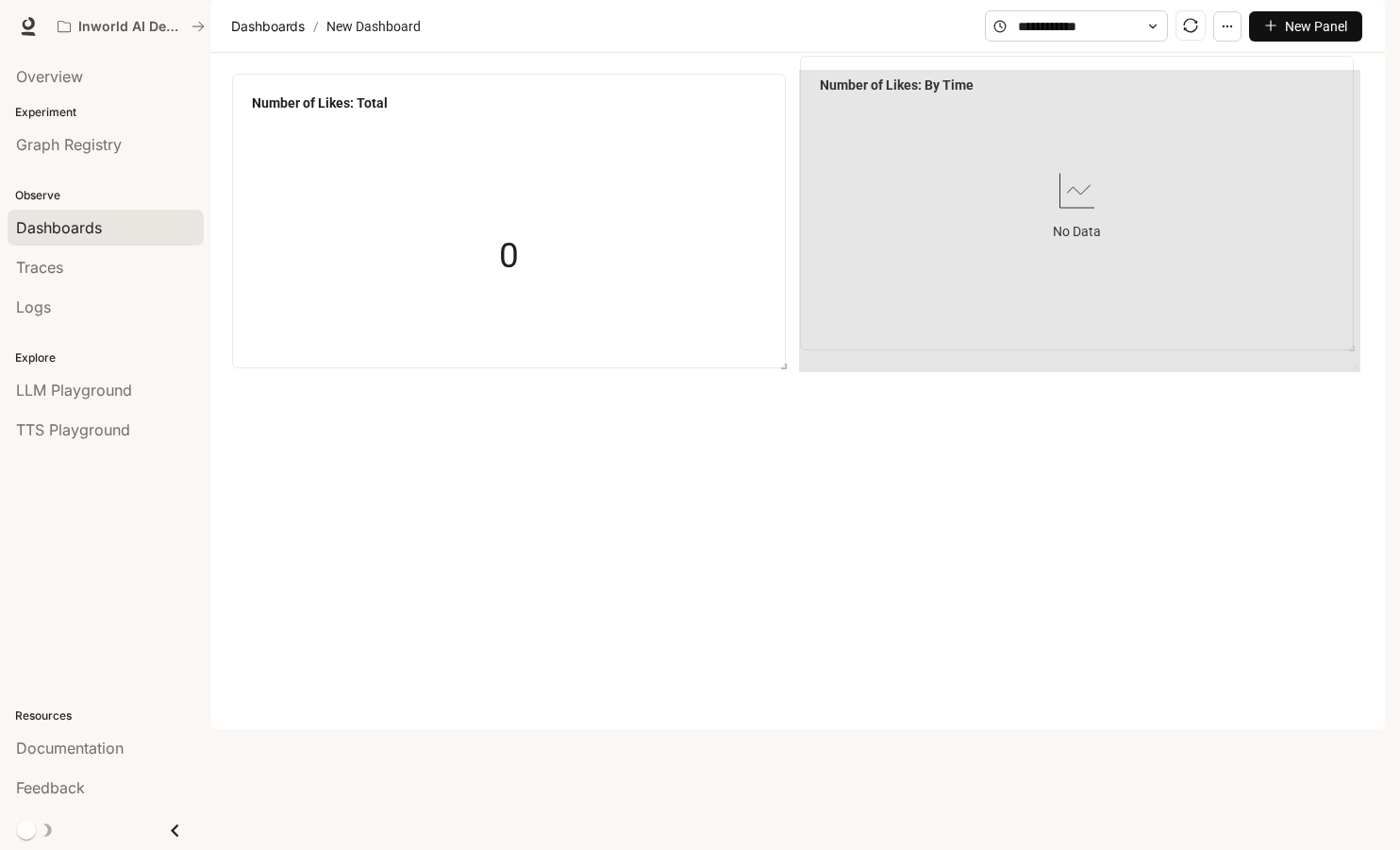
drag, startPoint x: 745, startPoint y: 473, endPoint x: 1312, endPoint y: 144, distance: 655.5
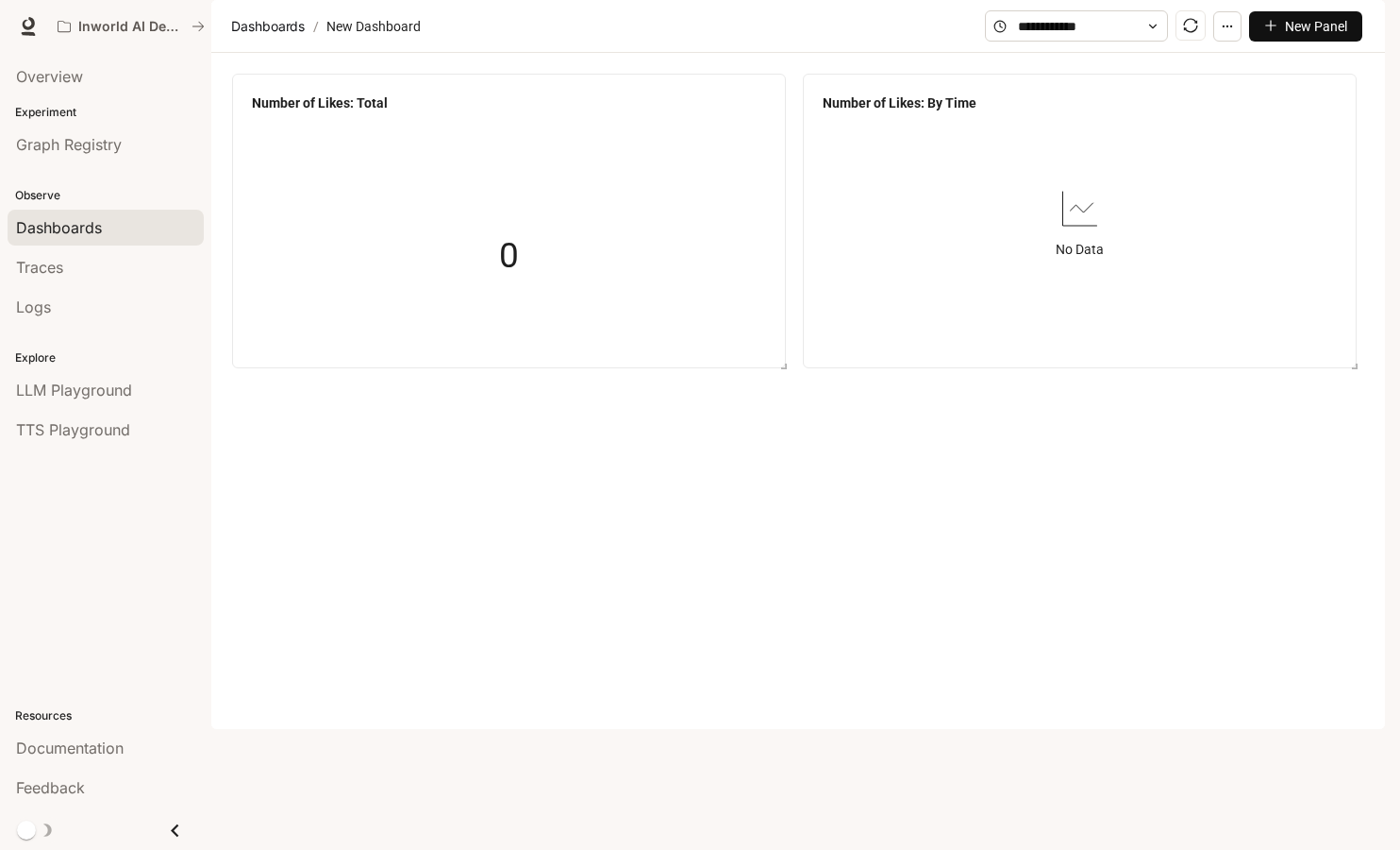
click at [942, 408] on main "Dashboards / New Dashboard New Panel Number of Likes: Total 0 Number of Likes: …" at bounding box center [798, 204] width 1173 height 408
click at [1331, 37] on span "New Panel" at bounding box center [1315, 27] width 62 height 21
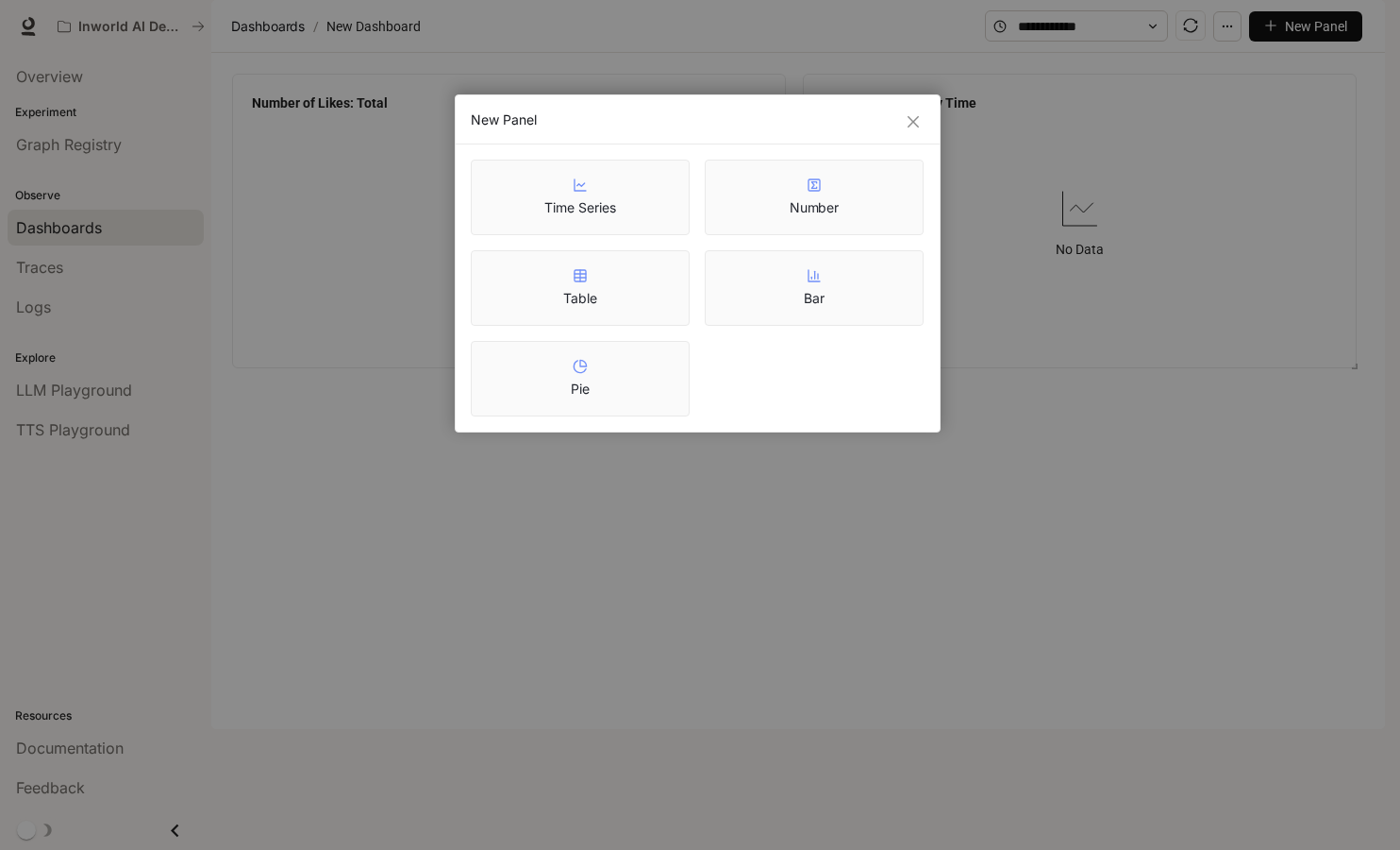
click at [823, 196] on div "Number" at bounding box center [814, 197] width 50 height 40
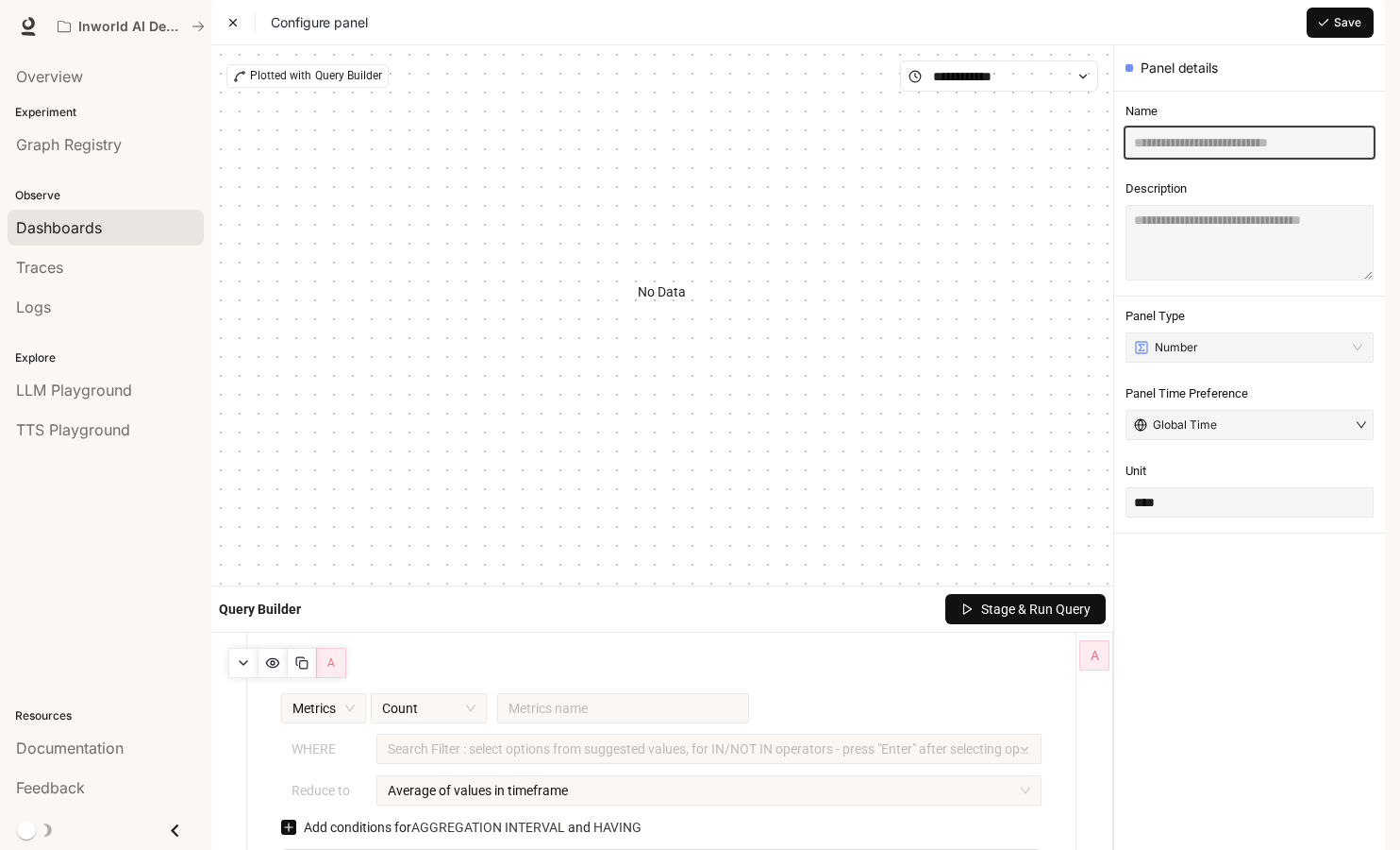
click at [1187, 157] on input "text" at bounding box center [1250, 143] width 249 height 30
type input "**********"
click at [1346, 31] on span "Save" at bounding box center [1348, 23] width 28 height 17
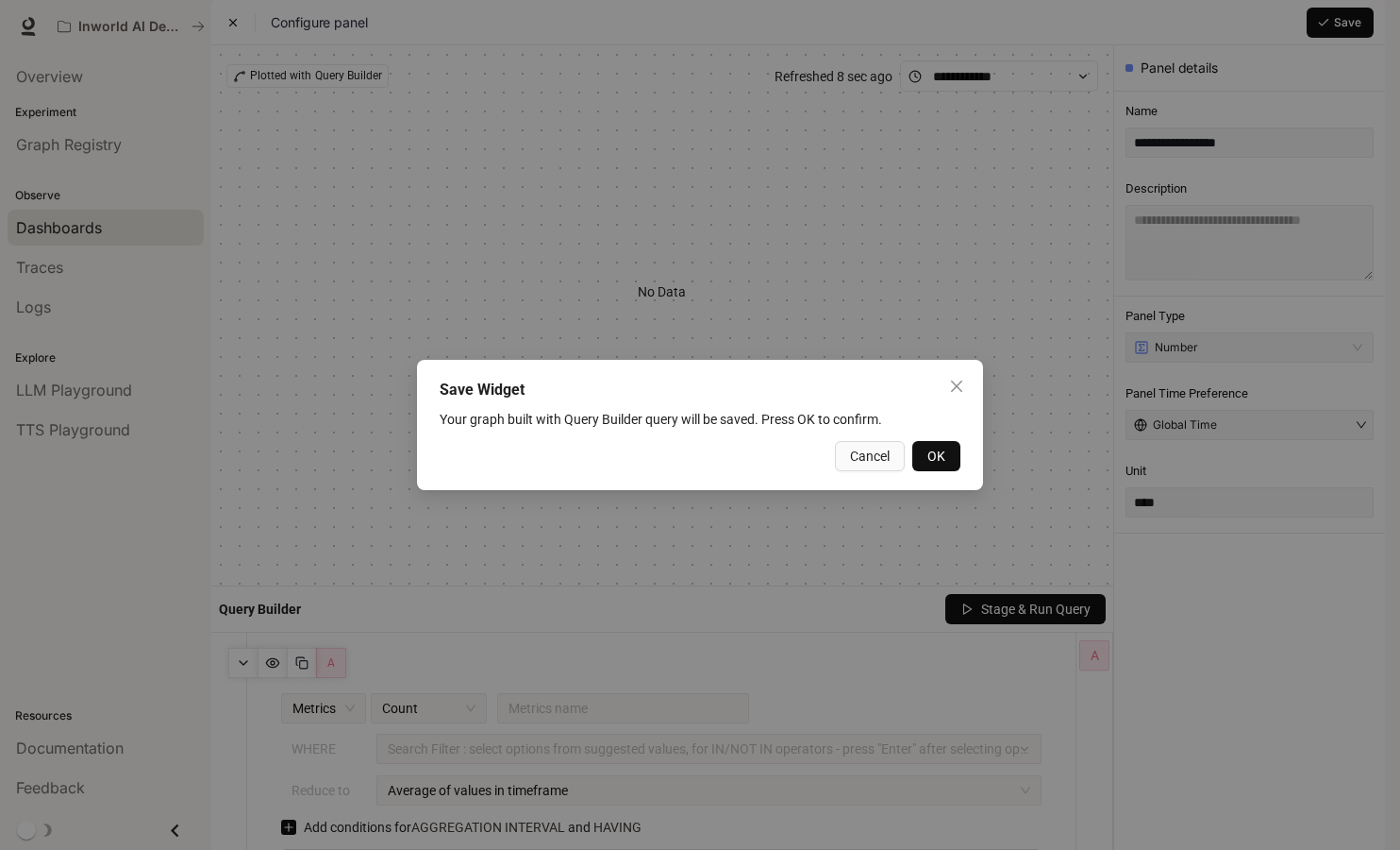
click at [942, 446] on span "OK" at bounding box center [936, 456] width 18 height 21
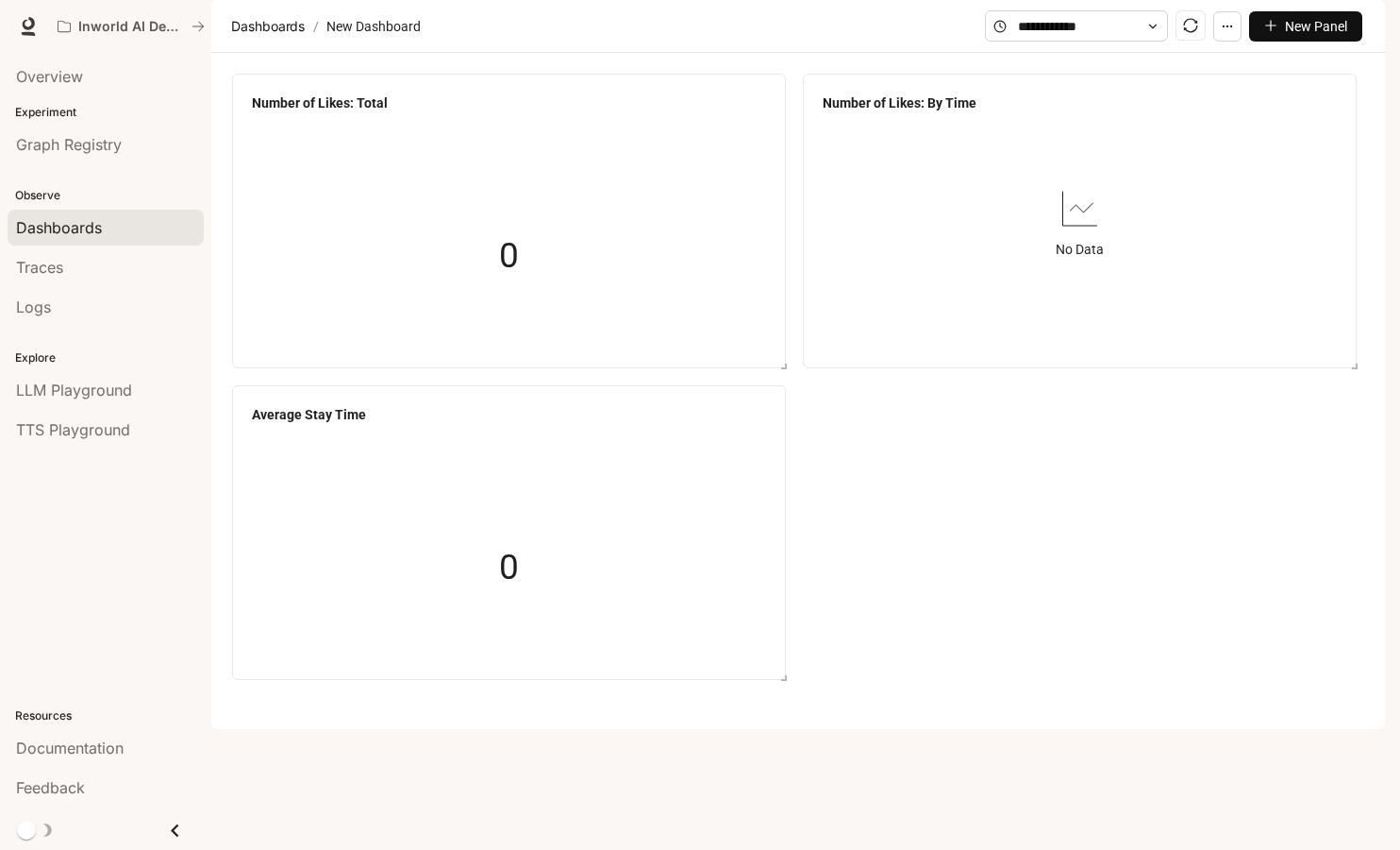
click at [1338, 37] on span "New Panel" at bounding box center [1315, 27] width 62 height 21
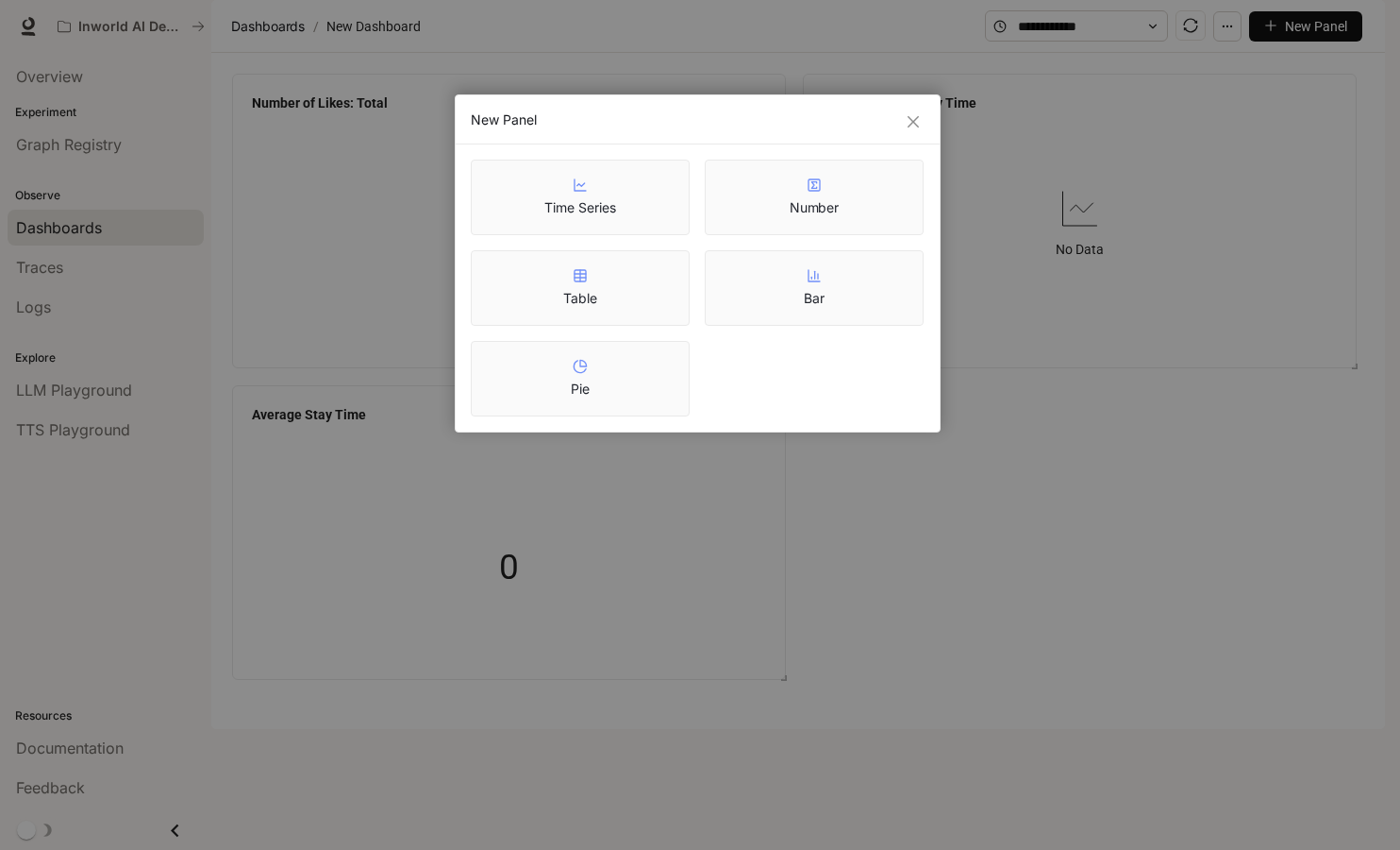
click at [603, 197] on div "Time Series" at bounding box center [580, 197] width 70 height 40
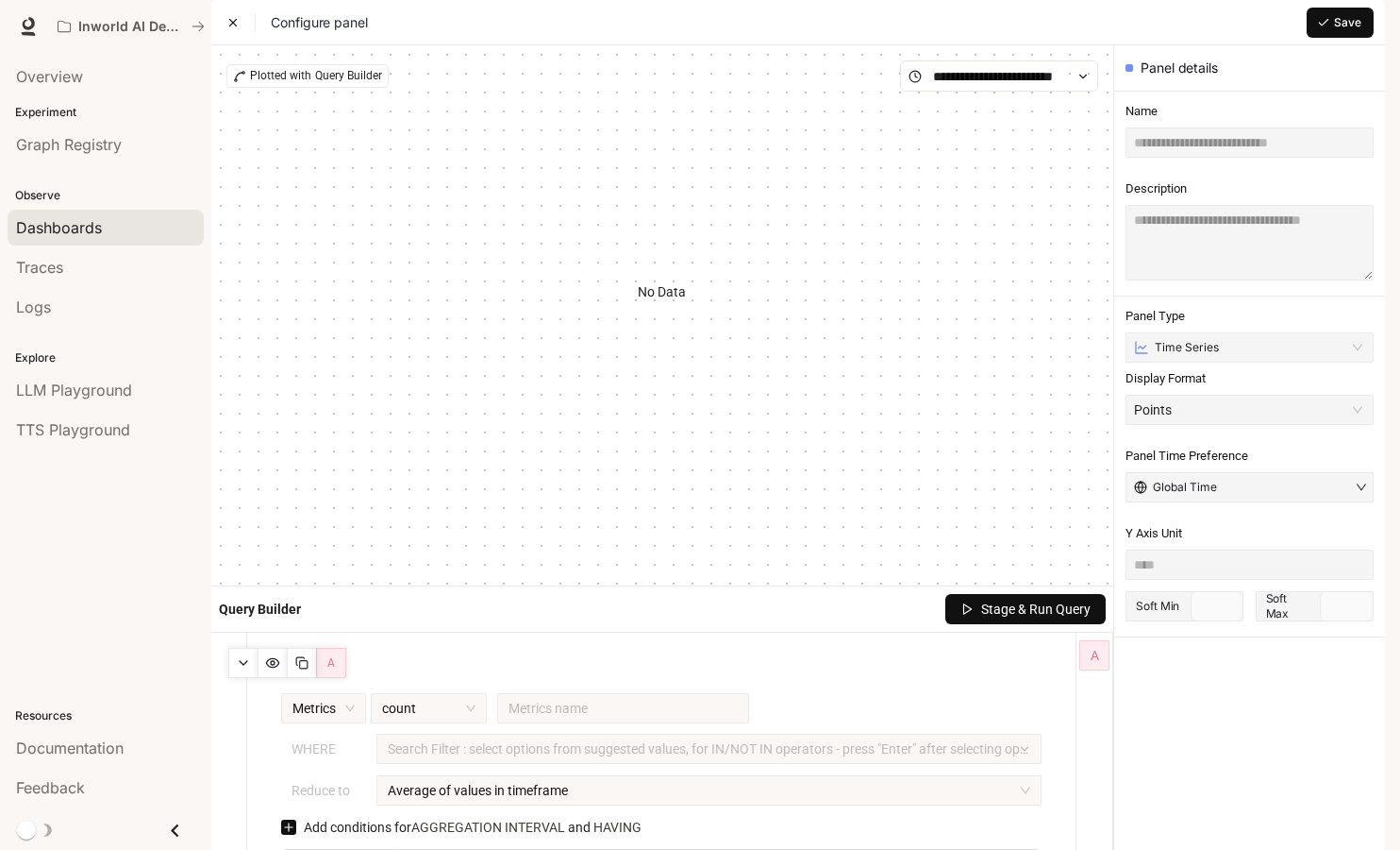
type input "****"
click at [1196, 157] on input "text" at bounding box center [1250, 143] width 249 height 30
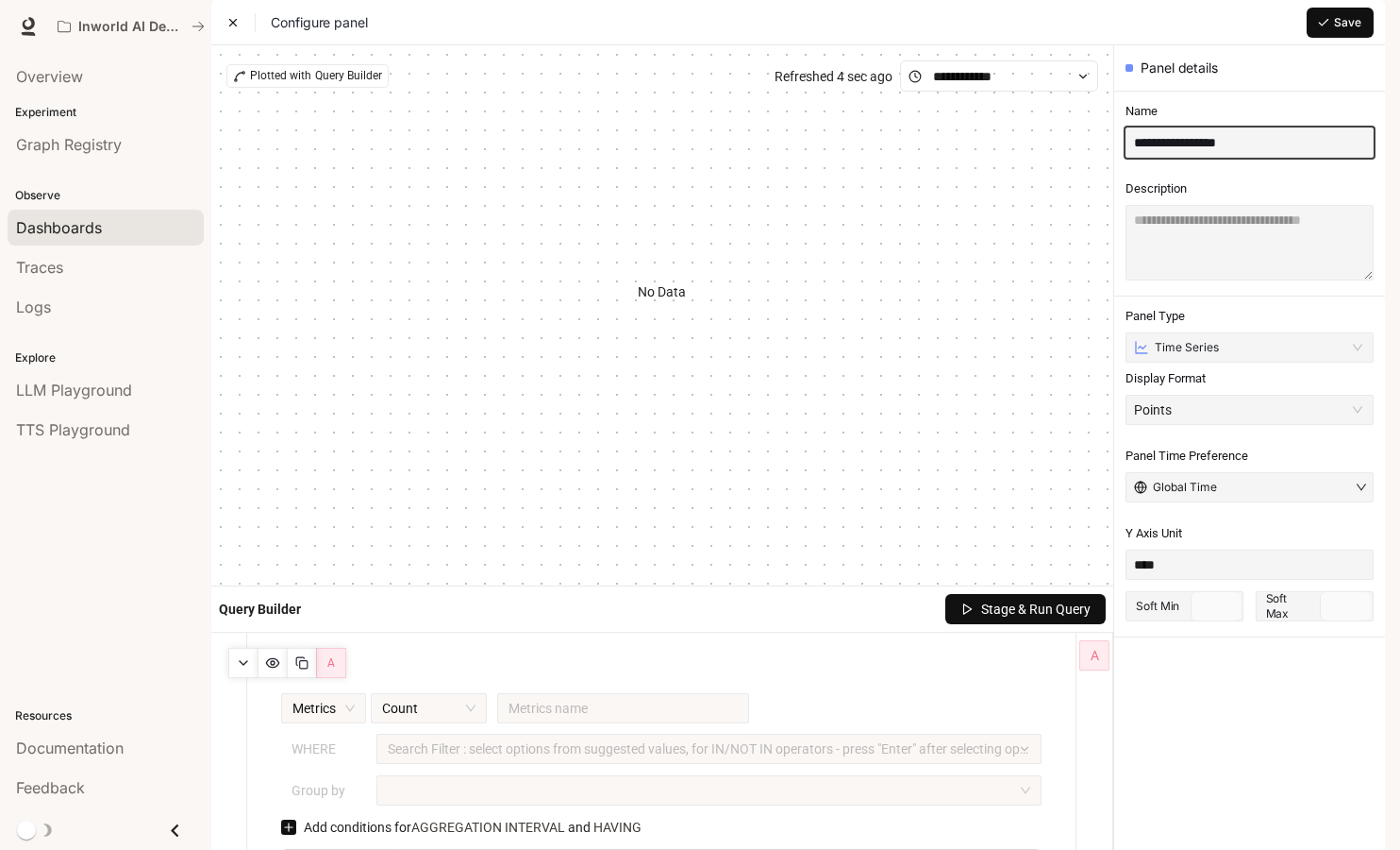
type input "**********"
click at [1338, 31] on span "Save" at bounding box center [1348, 23] width 28 height 17
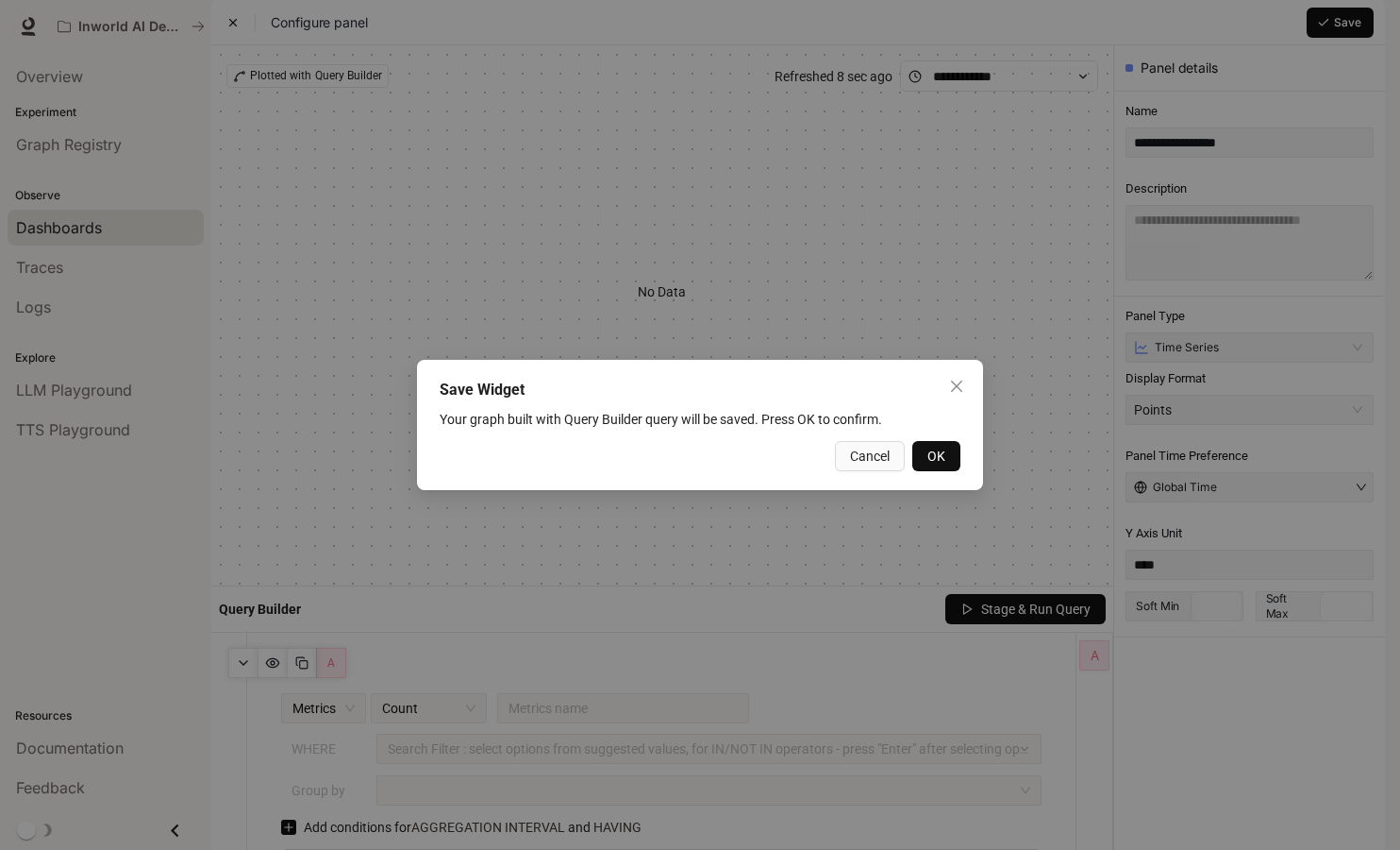
click at [945, 454] on span "OK" at bounding box center [936, 456] width 18 height 21
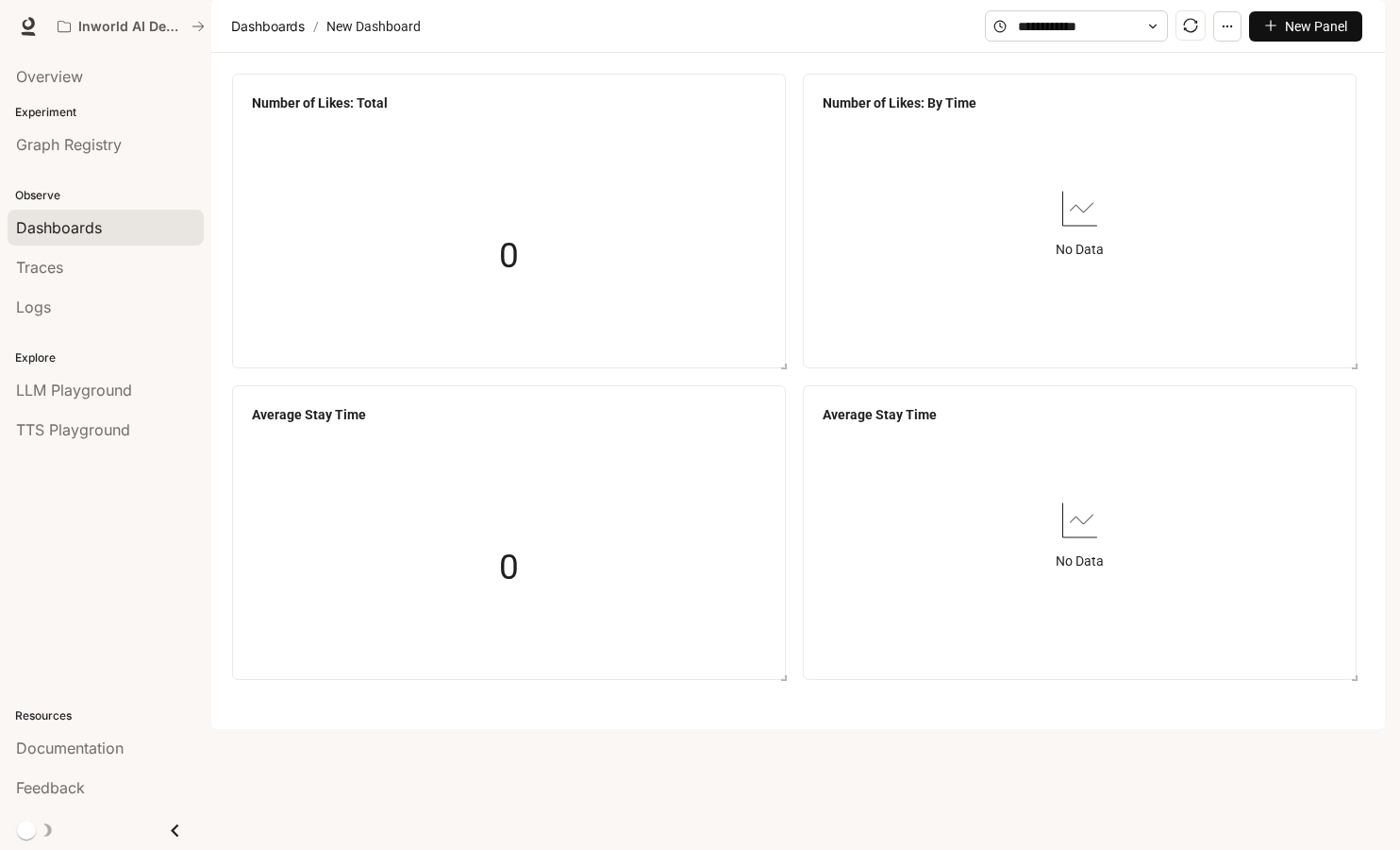
click at [366, 45] on article "New Dashboard" at bounding box center [373, 27] width 102 height 36
click at [1242, 42] on button "button" at bounding box center [1228, 27] width 29 height 30
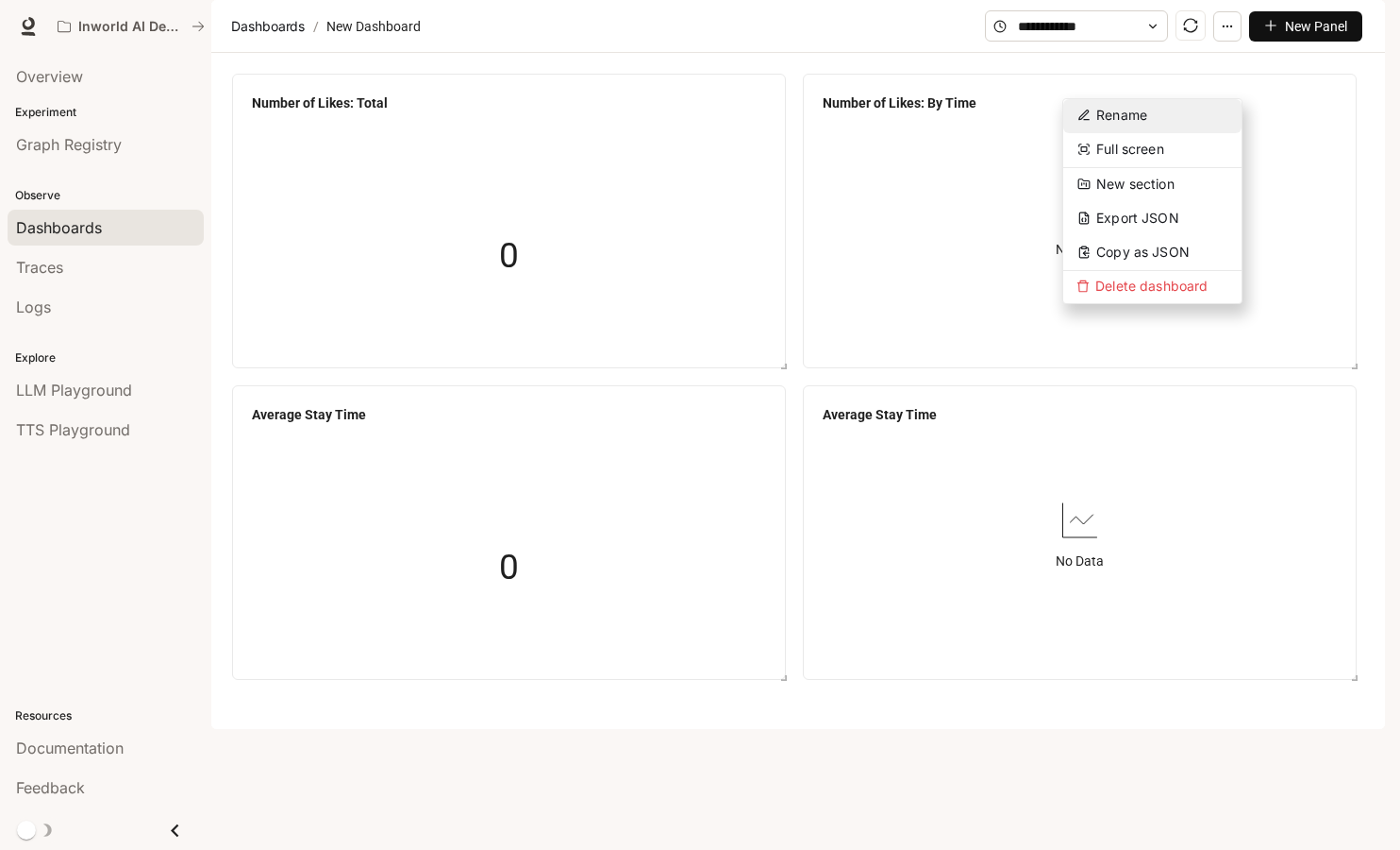
click at [1165, 115] on button "Rename" at bounding box center [1151, 116] width 178 height 34
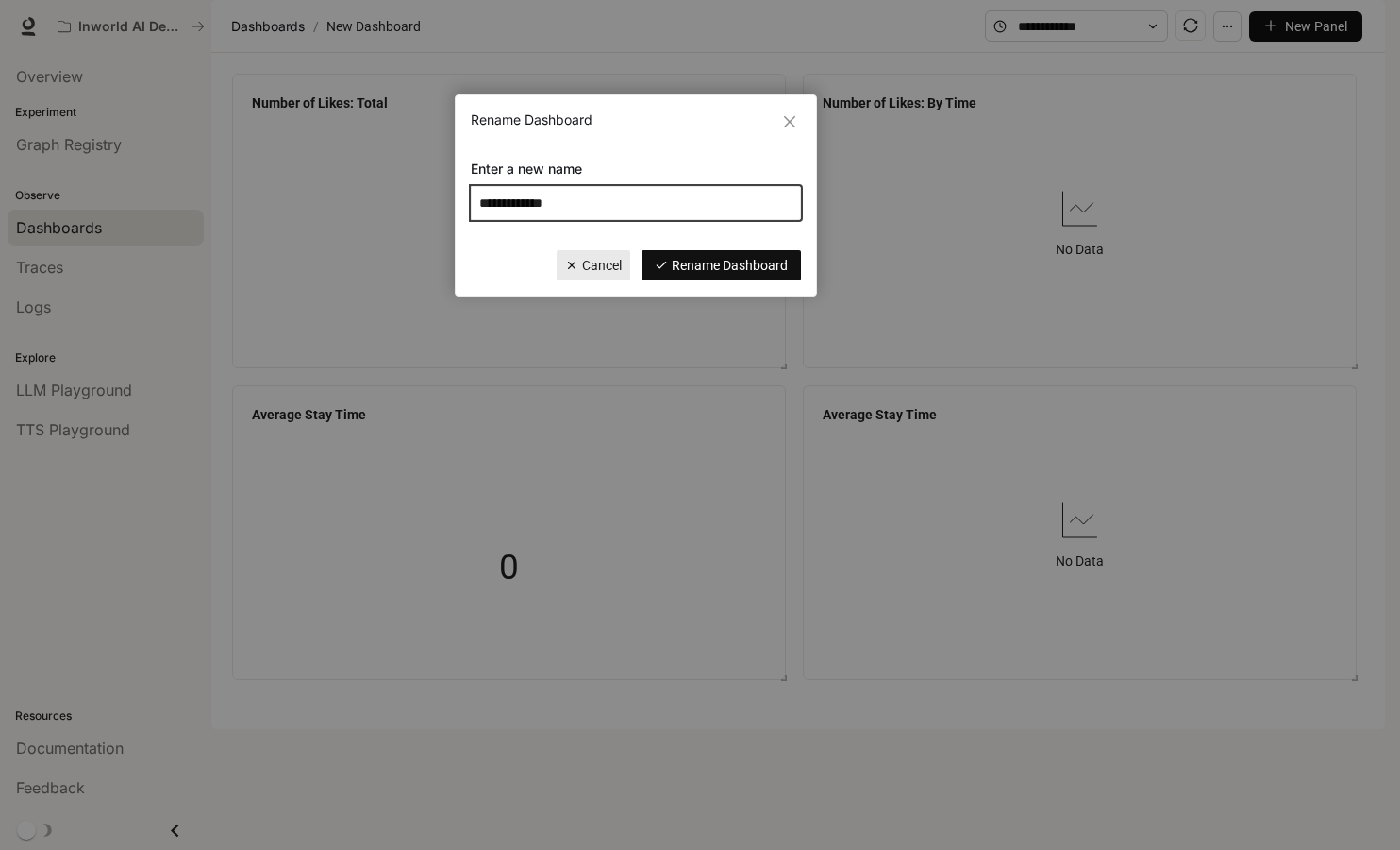
drag, startPoint x: 516, startPoint y: 206, endPoint x: 368, endPoint y: 196, distance: 148.3
click at [375, 196] on div "**********" at bounding box center [700, 425] width 1400 height 850
type input "**********"
click at [786, 259] on span "Rename Dashboard" at bounding box center [730, 265] width 116 height 21
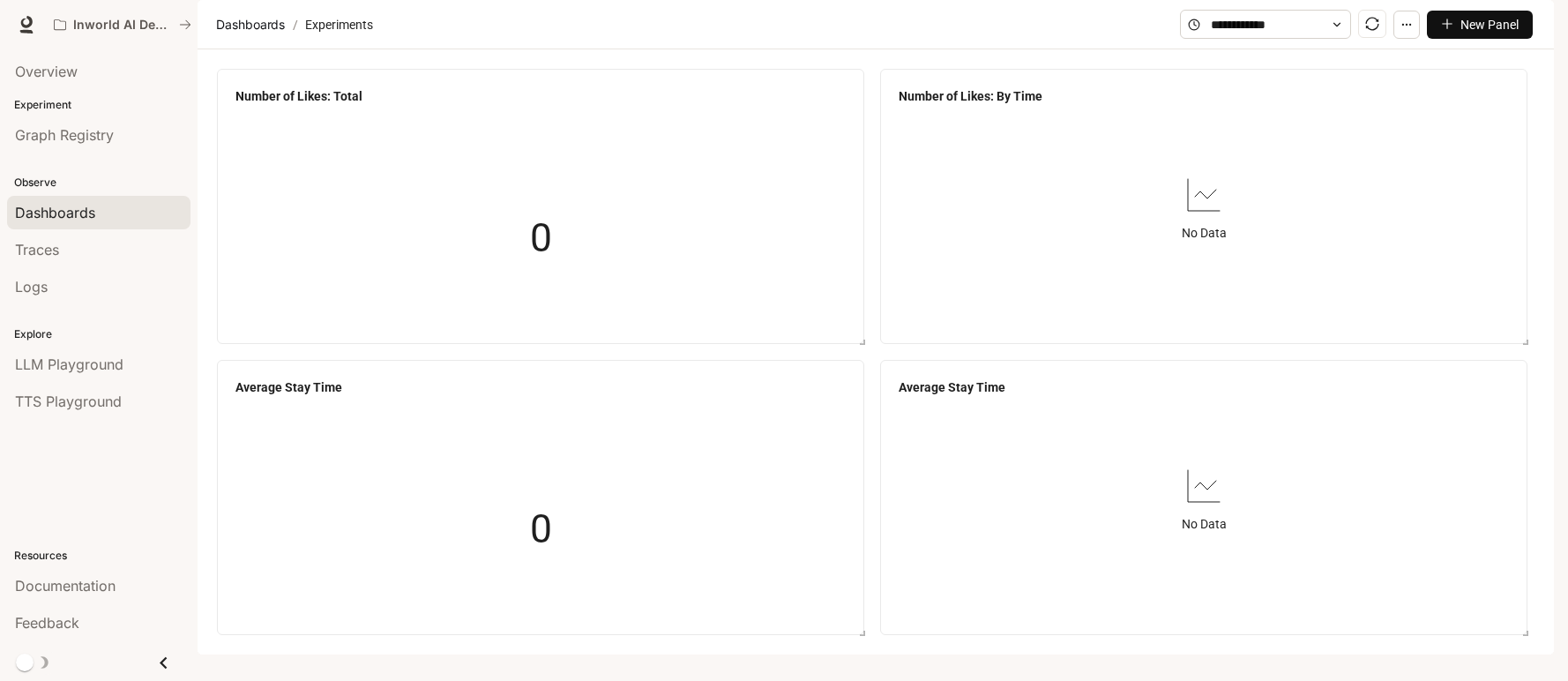
click at [59, 219] on span "Dashboards" at bounding box center [55, 213] width 80 height 21
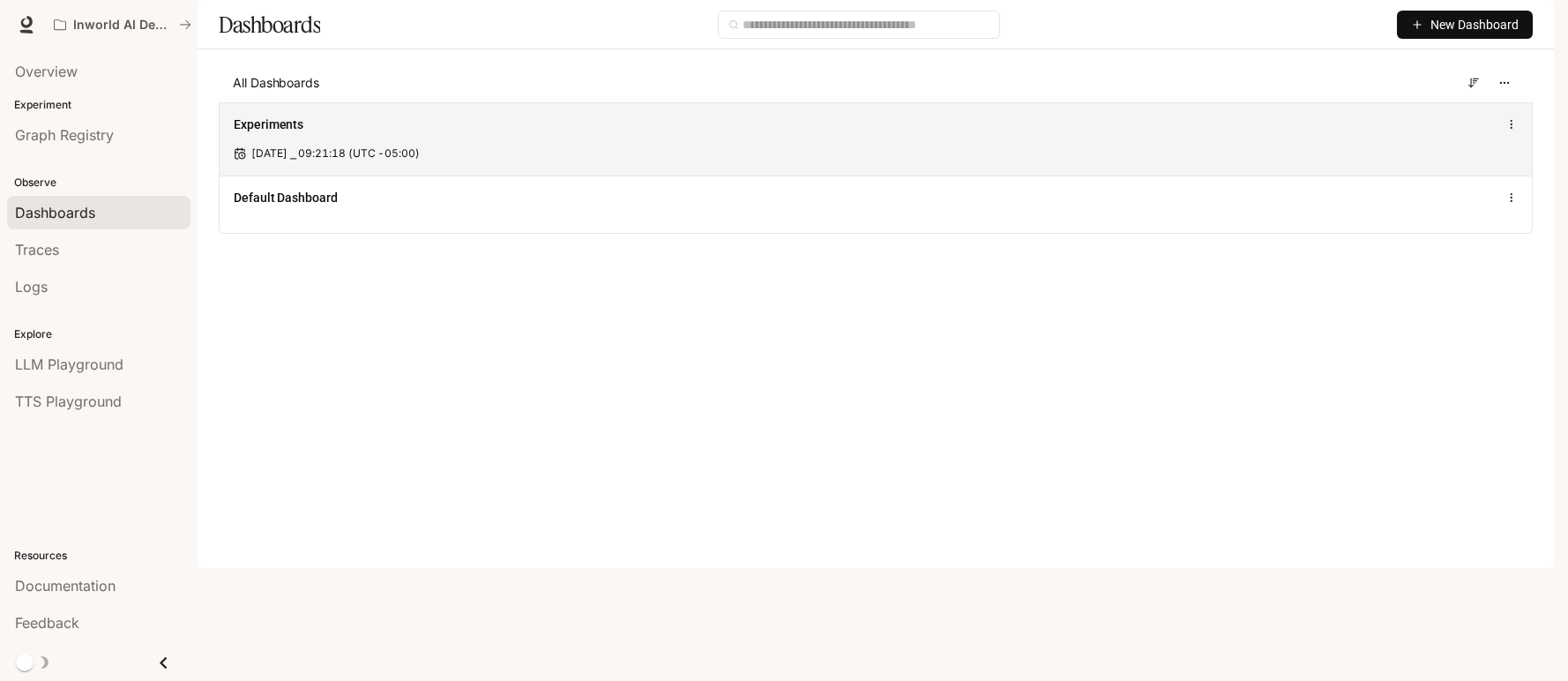
click at [405, 175] on div "Experiments [DATE] ⎯ 09:21:18 (UTC -05:00)" at bounding box center [876, 139] width 1312 height 73
